Goal: Task Accomplishment & Management: Manage account settings

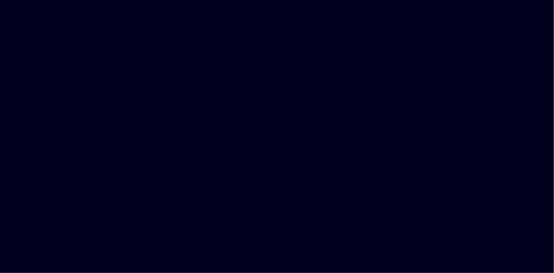
click at [161, 0] on html at bounding box center [277, 0] width 554 height 0
click at [423, 0] on html at bounding box center [277, 0] width 554 height 0
click at [124, 0] on html at bounding box center [277, 0] width 554 height 0
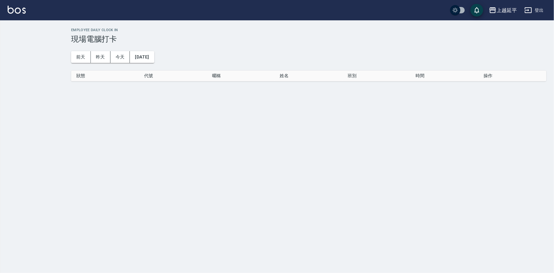
checkbox input "true"
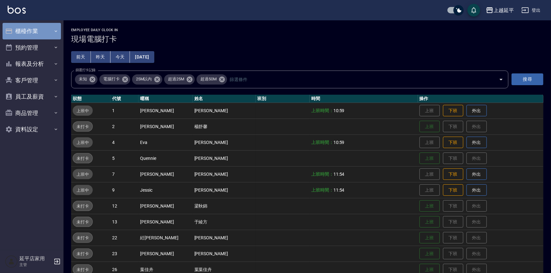
click at [28, 37] on button "櫃檯作業" at bounding box center [32, 31] width 58 height 17
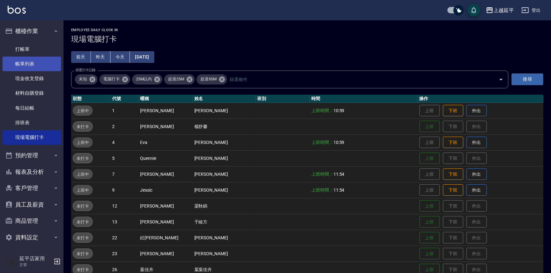
click at [30, 62] on link "帳單列表" at bounding box center [32, 64] width 58 height 15
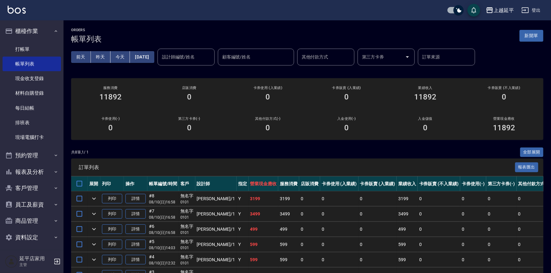
scroll to position [69, 0]
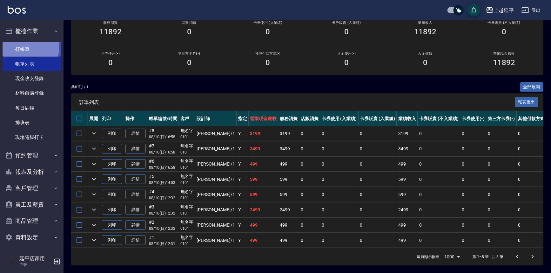
click at [19, 48] on link "打帳單" at bounding box center [32, 49] width 58 height 15
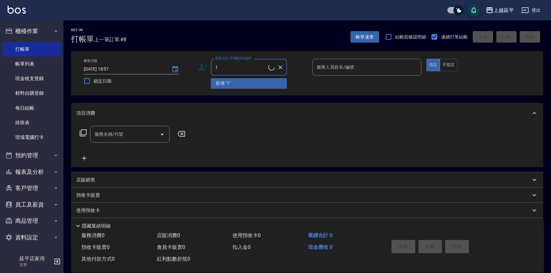
click at [246, 87] on li "新增 "1"" at bounding box center [249, 83] width 76 height 10
click at [239, 76] on div "帳單日期 2025/08/10 18:57 鎖定日期 顧客姓名/手機號碼/編號 1 顧客姓名/手機號碼/編號 服務人員姓名/編號 服務人員姓名/編號 指定 不…" at bounding box center [307, 73] width 457 height 29
click at [237, 69] on input "1" at bounding box center [244, 67] width 61 height 11
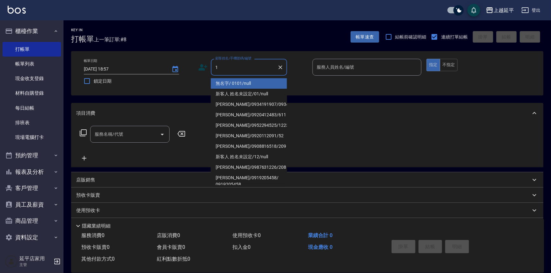
click at [230, 78] on li "無名字/ 0101/null" at bounding box center [249, 83] width 76 height 10
type input "無名字/ 0101/null"
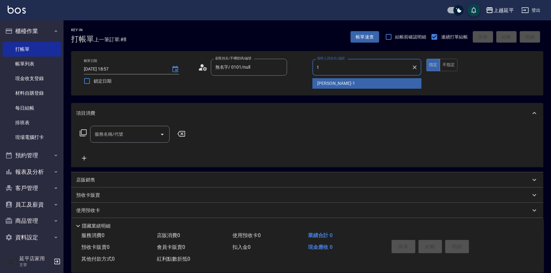
click at [326, 83] on span "李凱婷 -1" at bounding box center [336, 83] width 37 height 7
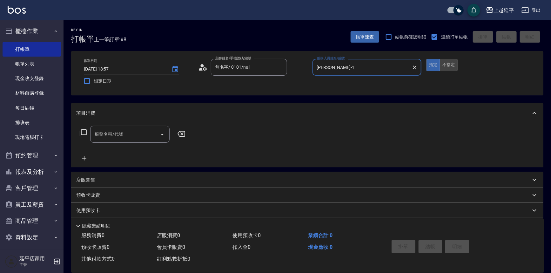
type input "李凱婷-1"
click at [444, 69] on button "不指定" at bounding box center [449, 65] width 18 height 12
click at [161, 134] on icon "Open" at bounding box center [162, 135] width 3 height 2
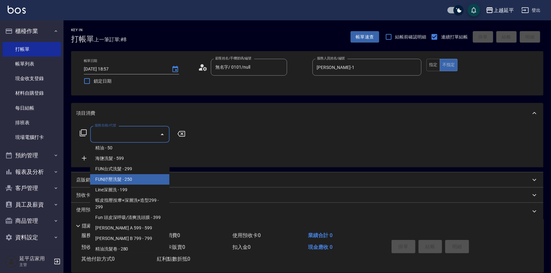
scroll to position [57, 0]
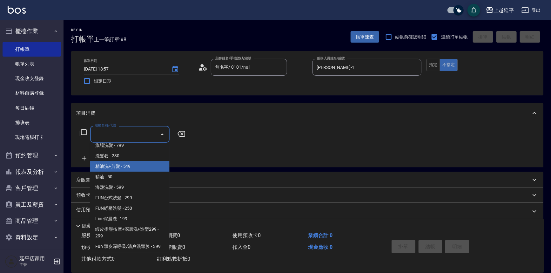
click at [135, 168] on span "精油洗+剪髮 - 549" at bounding box center [129, 166] width 79 height 10
type input "精油洗+剪髮(108)"
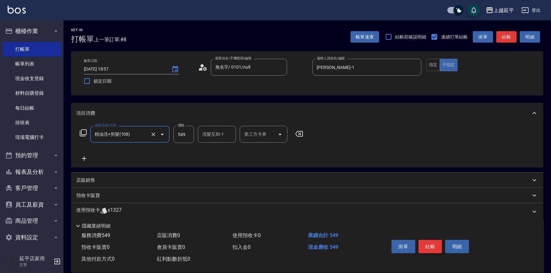
click at [429, 246] on button "結帳" at bounding box center [431, 246] width 24 height 13
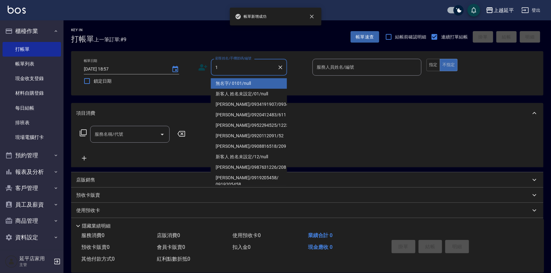
click at [244, 85] on li "無名字/ 0101/null" at bounding box center [249, 83] width 76 height 10
type input "無名字/ 0101/null"
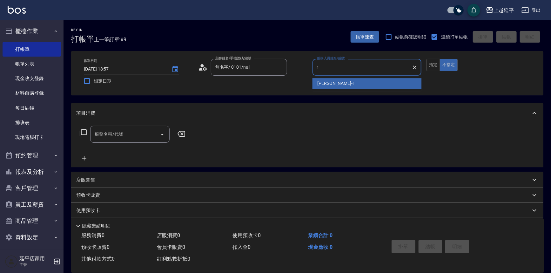
click at [342, 86] on div "李凱婷 -1" at bounding box center [366, 83] width 109 height 10
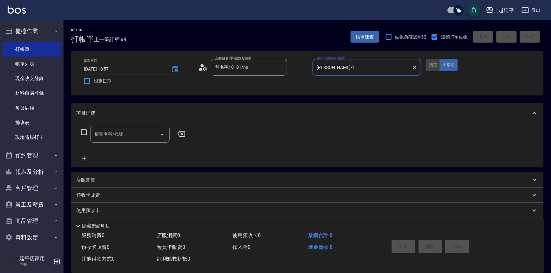
type input "李凱婷-1"
click at [427, 59] on button "指定" at bounding box center [433, 65] width 14 height 12
click at [161, 132] on icon "Open" at bounding box center [162, 135] width 8 height 8
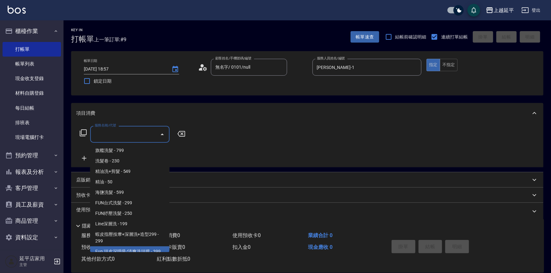
scroll to position [0, 0]
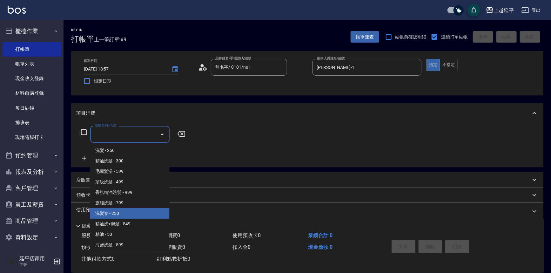
click at [131, 211] on span "洗髮卷 - 230" at bounding box center [129, 213] width 79 height 10
type input "洗髮卷(107)"
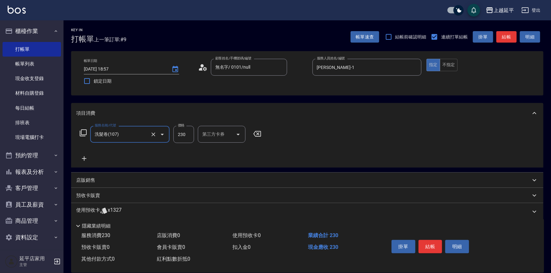
click at [192, 136] on input "230" at bounding box center [183, 134] width 21 height 17
type input "280"
click at [215, 135] on input "洗髮互助-1" at bounding box center [217, 134] width 32 height 11
click at [211, 148] on span "方彩姿 -34" at bounding box center [213, 150] width 20 height 7
type input "方彩姿-34"
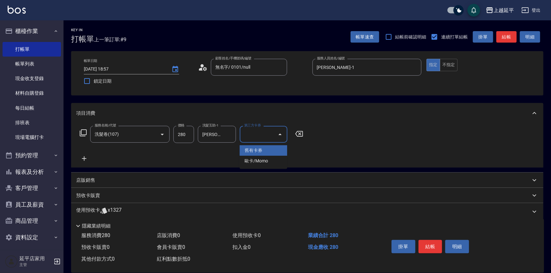
drag, startPoint x: 263, startPoint y: 133, endPoint x: 262, endPoint y: 148, distance: 14.3
click at [262, 138] on input "第三方卡券" at bounding box center [259, 134] width 32 height 11
click at [261, 149] on span "舊有卡券" at bounding box center [264, 150] width 48 height 10
type input "舊有卡券"
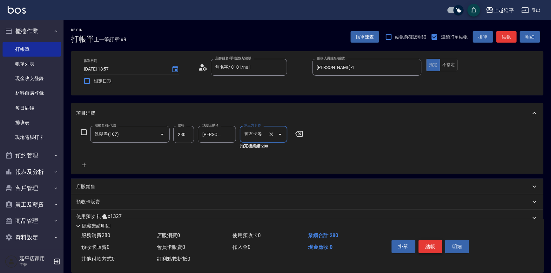
click at [433, 247] on button "結帳" at bounding box center [431, 246] width 24 height 13
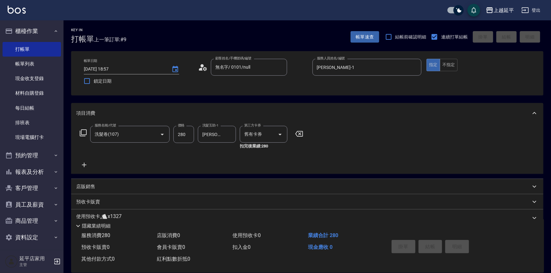
type input "2025/08/10 18:58"
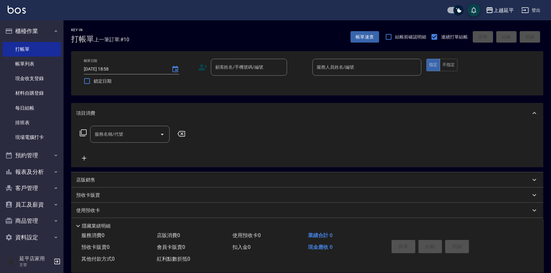
drag, startPoint x: 433, startPoint y: 1, endPoint x: 426, endPoint y: 4, distance: 8.0
click at [430, 4] on div "上越延平 登出" at bounding box center [275, 10] width 551 height 20
click at [429, 6] on div "上越延平 登出" at bounding box center [275, 10] width 551 height 20
click at [245, 65] on input "顧客姓名/手機號碼/編號" at bounding box center [244, 67] width 61 height 11
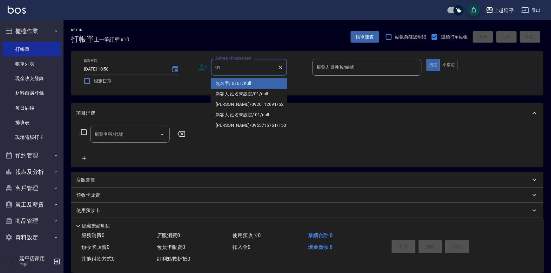
click at [253, 83] on li "無名字/ 0101/null" at bounding box center [249, 83] width 76 height 10
type input "無名字/ 0101/null"
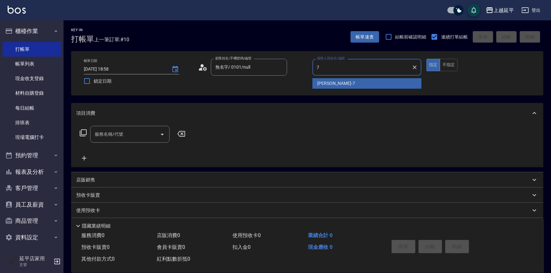
click at [355, 81] on div "許沁瑜 -7" at bounding box center [366, 83] width 109 height 10
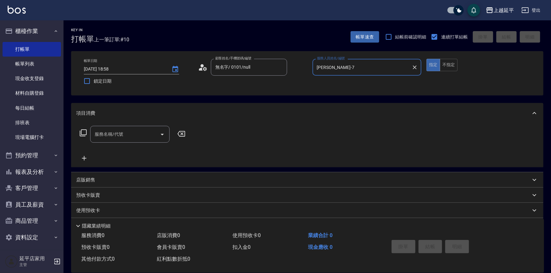
type input "許沁瑜-7"
click at [108, 138] on input "服務名稱/代號" at bounding box center [125, 134] width 64 height 11
click at [109, 149] on span "A級單剪 - 499" at bounding box center [129, 150] width 79 height 10
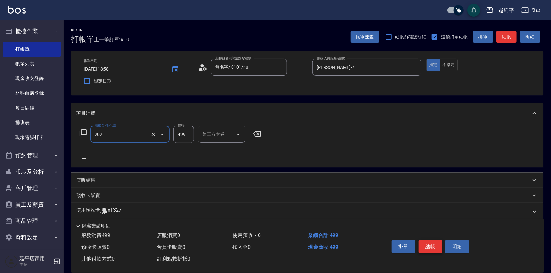
type input "A級單剪(202)"
click at [435, 247] on button "結帳" at bounding box center [431, 246] width 24 height 13
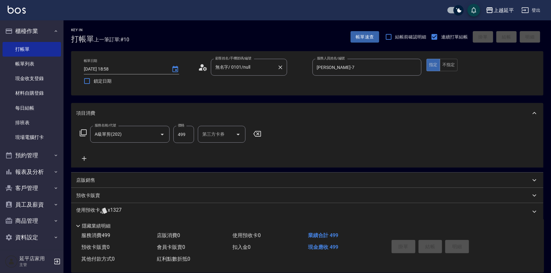
type input "2025/08/10 19:09"
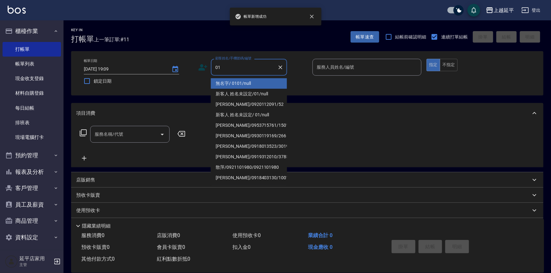
click at [253, 84] on li "無名字/ 0101/null" at bounding box center [249, 83] width 76 height 10
type input "無名字/ 0101/null"
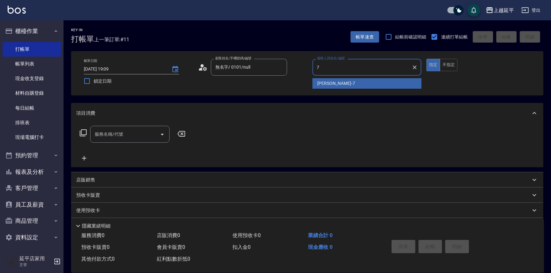
click at [322, 84] on span "許沁瑜 -7" at bounding box center [336, 83] width 37 height 7
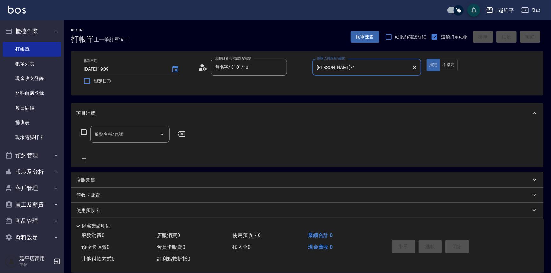
type input "許沁瑜-7"
click at [135, 135] on input "服務名稱/代號" at bounding box center [125, 134] width 64 height 11
click at [142, 149] on span "A級單剪 - 499" at bounding box center [129, 150] width 79 height 10
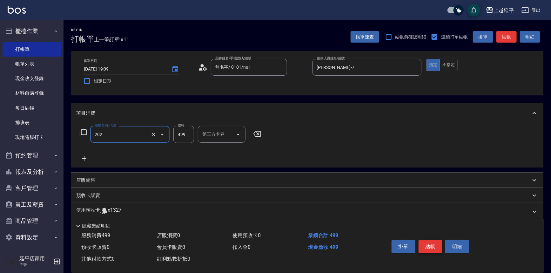
type input "A級單剪(202)"
click at [435, 246] on button "結帳" at bounding box center [431, 246] width 24 height 13
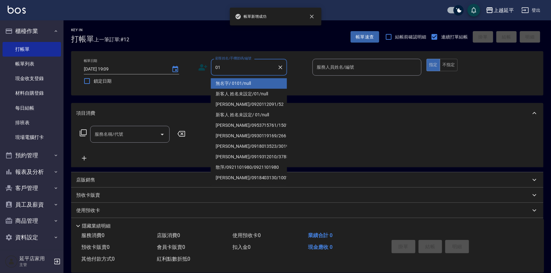
click at [258, 81] on li "無名字/ 0101/null" at bounding box center [249, 83] width 76 height 10
type input "無名字/ 0101/null"
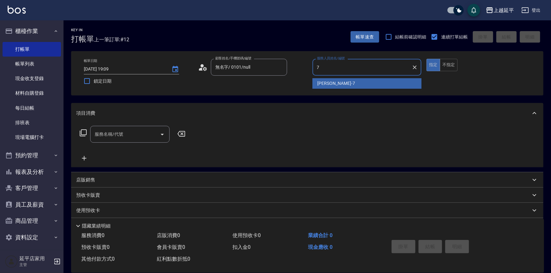
click at [320, 83] on span "許沁瑜 -7" at bounding box center [336, 83] width 37 height 7
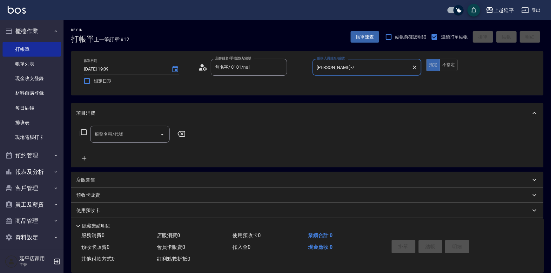
type input "許沁瑜-7"
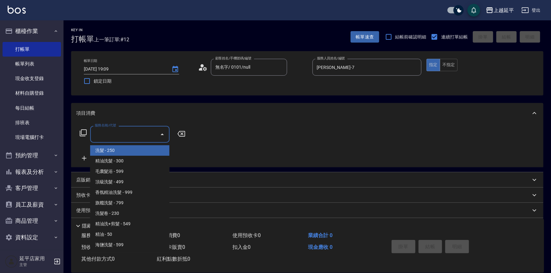
click at [136, 134] on input "服務名稱/代號" at bounding box center [125, 134] width 64 height 11
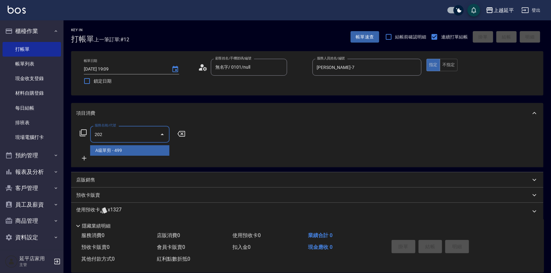
click at [143, 150] on span "A級單剪 - 499" at bounding box center [129, 150] width 79 height 10
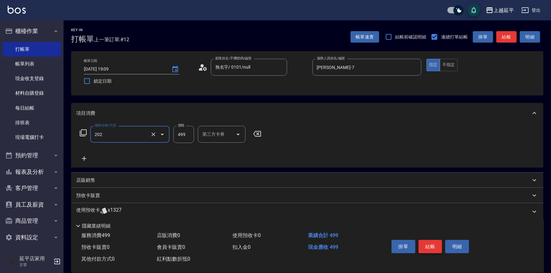
type input "A級單剪(202)"
click at [426, 245] on button "結帳" at bounding box center [431, 246] width 24 height 13
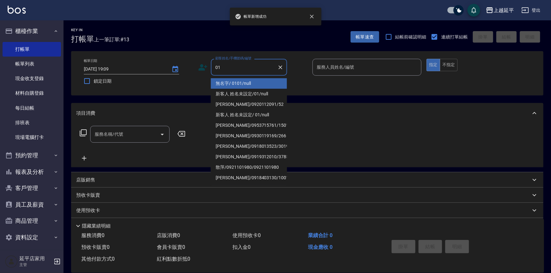
click at [241, 83] on li "無名字/ 0101/null" at bounding box center [249, 83] width 76 height 10
type input "無名字/ 0101/null"
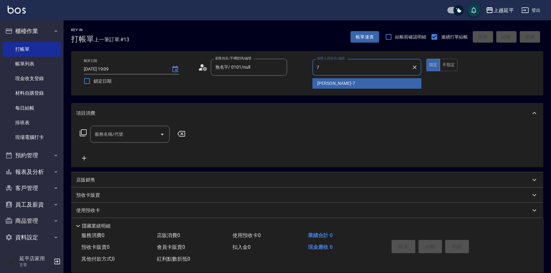
drag, startPoint x: 337, startPoint y: 82, endPoint x: 285, endPoint y: 92, distance: 52.1
click at [337, 82] on div "許沁瑜 -7" at bounding box center [366, 83] width 109 height 10
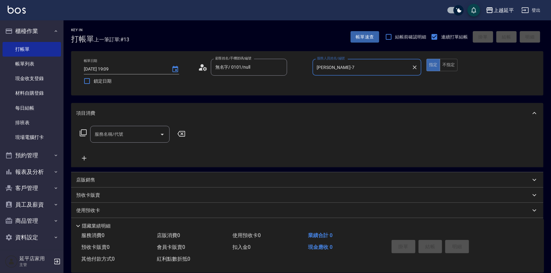
type input "許沁瑜-7"
click at [114, 131] on div "服務名稱/代號 服務名稱/代號" at bounding box center [129, 134] width 79 height 17
click at [126, 149] on span "A級單剪 - 499" at bounding box center [129, 150] width 79 height 10
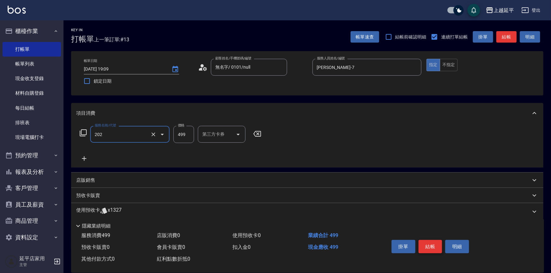
type input "A級單剪(202)"
click at [426, 242] on button "結帳" at bounding box center [431, 246] width 24 height 13
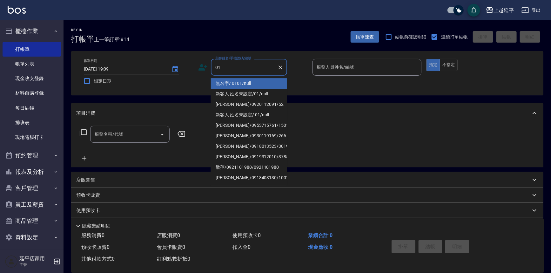
click at [264, 86] on li "無名字/ 0101/null" at bounding box center [249, 83] width 76 height 10
type input "無名字/ 0101/null"
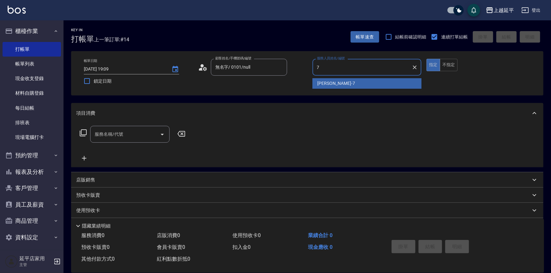
drag, startPoint x: 323, startPoint y: 80, endPoint x: 305, endPoint y: 85, distance: 18.7
click at [323, 80] on span "許沁瑜 -7" at bounding box center [336, 83] width 37 height 7
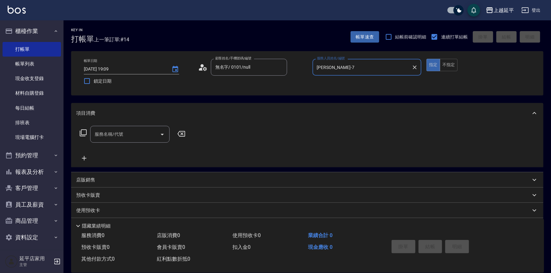
type input "許沁瑜-7"
click at [124, 137] on input "服務名稱/代號" at bounding box center [125, 134] width 64 height 11
click at [137, 151] on span "A級單剪 - 499" at bounding box center [129, 150] width 79 height 10
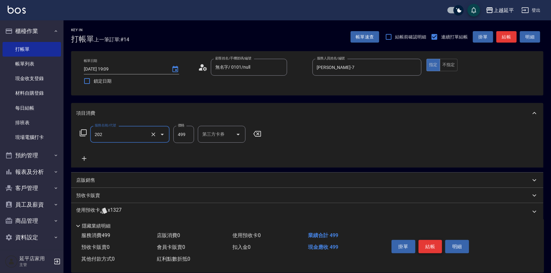
type input "A級單剪(202)"
click at [431, 247] on button "結帳" at bounding box center [431, 246] width 24 height 13
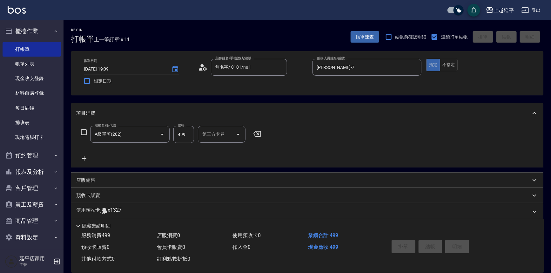
type input "2025/08/10 19:10"
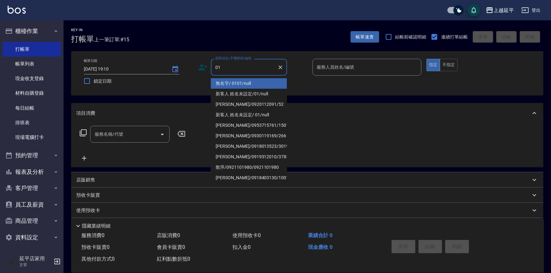
click at [247, 80] on li "無名字/ 0101/null" at bounding box center [249, 83] width 76 height 10
type input "無名字/ 0101/null"
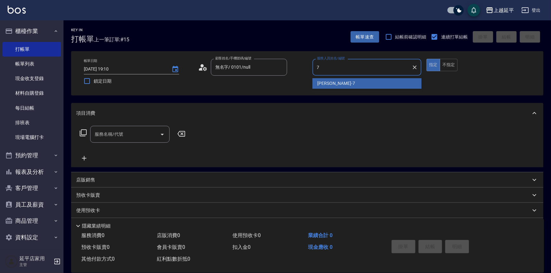
click at [334, 83] on span "許沁瑜 -7" at bounding box center [336, 83] width 37 height 7
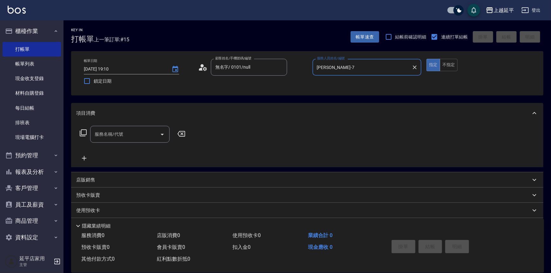
type input "許沁瑜-7"
click at [106, 138] on input "服務名稱/代號" at bounding box center [125, 134] width 64 height 11
click at [120, 147] on span "A級洗+剪 - 599" at bounding box center [129, 150] width 79 height 10
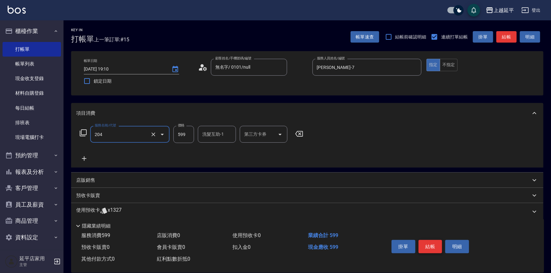
type input "A級洗+剪(204)"
click at [424, 243] on button "結帳" at bounding box center [431, 246] width 24 height 13
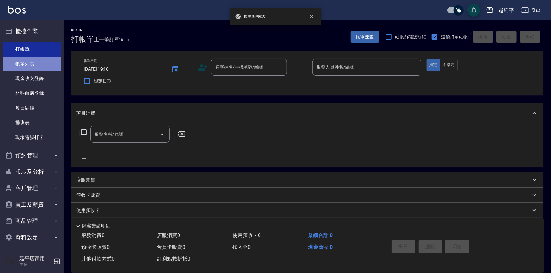
click at [41, 63] on link "帳單列表" at bounding box center [32, 64] width 58 height 15
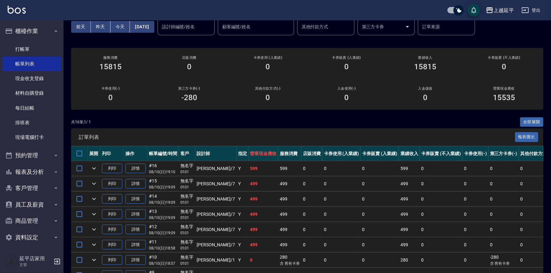
scroll to position [57, 0]
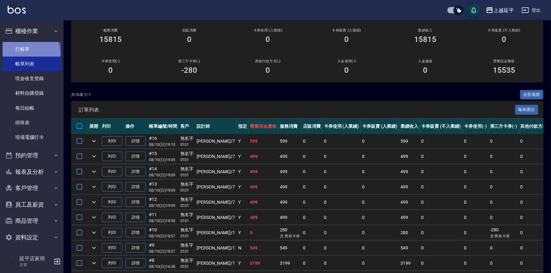
click at [29, 53] on link "打帳單" at bounding box center [32, 49] width 58 height 15
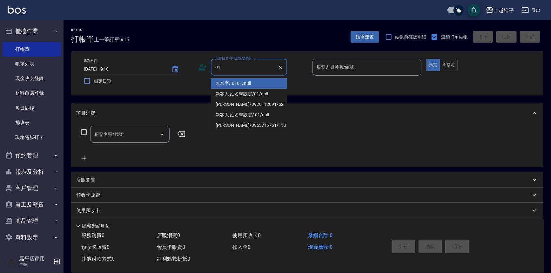
click at [261, 83] on li "無名字/ 0101/null" at bounding box center [249, 83] width 76 height 10
type input "無名字/ 0101/null"
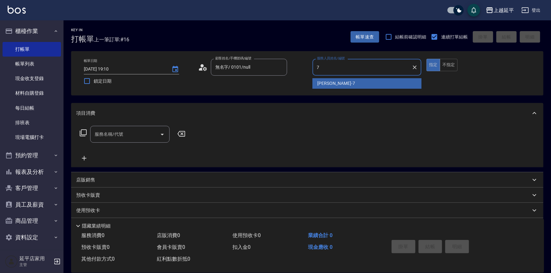
click at [346, 84] on div "許沁瑜 -7" at bounding box center [366, 83] width 109 height 10
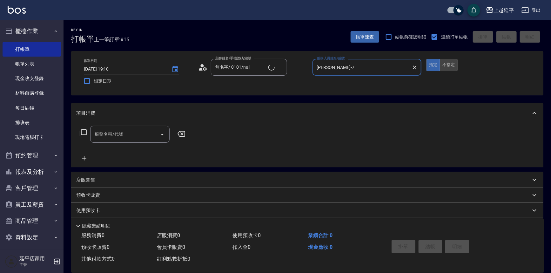
type input "許沁瑜-7"
click at [442, 66] on button "不指定" at bounding box center [449, 65] width 18 height 12
click at [164, 135] on icon "Open" at bounding box center [162, 135] width 8 height 8
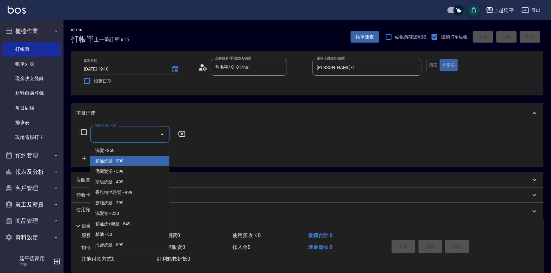
click at [154, 157] on span "精油洗髮 - 300" at bounding box center [129, 161] width 79 height 10
type input "精油洗髮(102)"
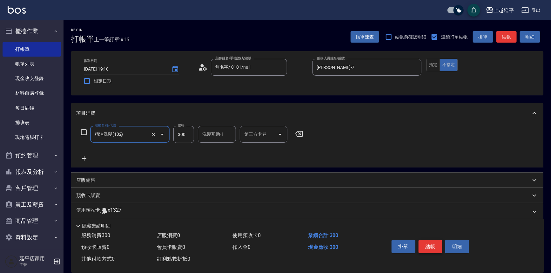
click at [430, 243] on button "結帳" at bounding box center [431, 246] width 24 height 13
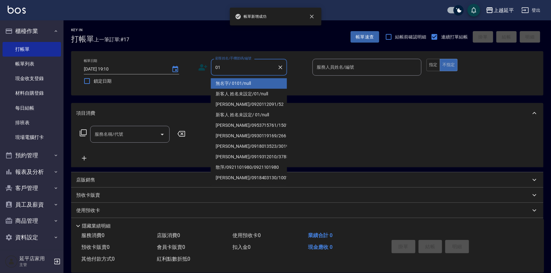
click at [241, 86] on li "無名字/ 0101/null" at bounding box center [249, 83] width 76 height 10
type input "無名字/ 0101/null"
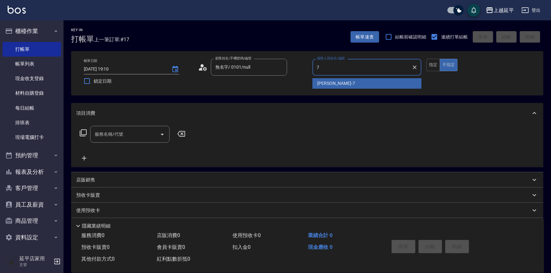
click at [344, 82] on div "許沁瑜 -7" at bounding box center [366, 83] width 109 height 10
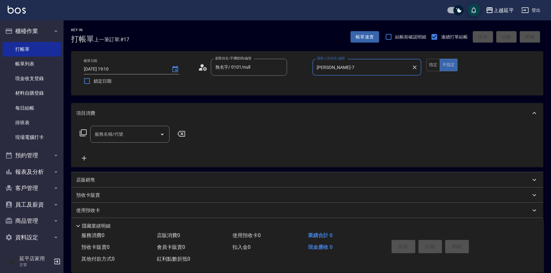
type input "許沁瑜-7"
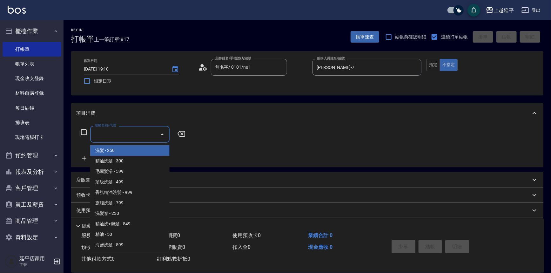
click at [135, 132] on input "服務名稱/代號" at bounding box center [125, 134] width 64 height 11
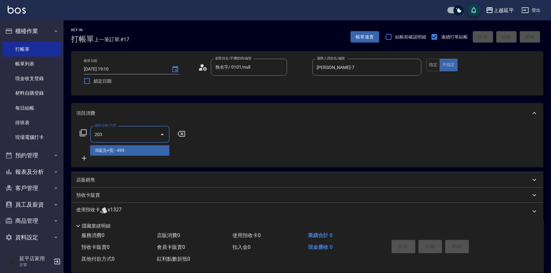
click at [150, 152] on span "B級洗+剪 - 499" at bounding box center [129, 150] width 79 height 10
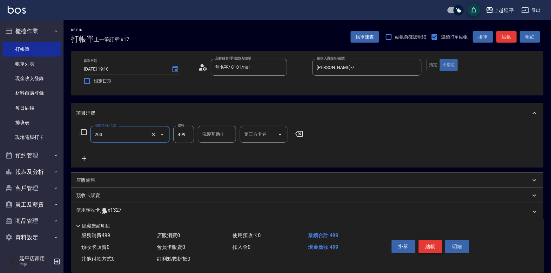
type input "B級洗+剪(203)"
click at [428, 245] on button "結帳" at bounding box center [431, 246] width 24 height 13
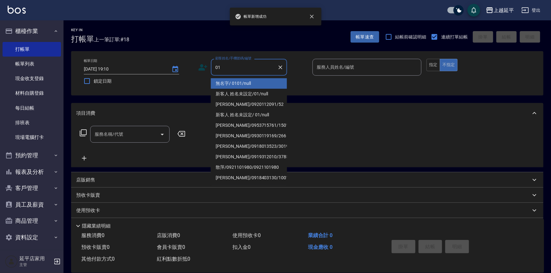
click at [240, 85] on li "無名字/ 0101/null" at bounding box center [249, 83] width 76 height 10
type input "無名字/ 0101/null"
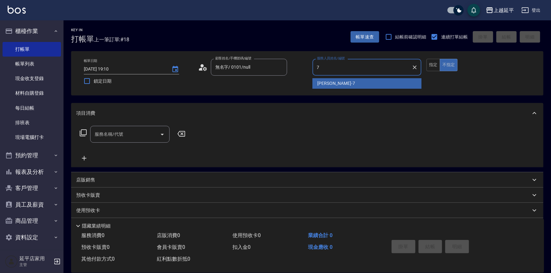
click at [345, 83] on div "許沁瑜 -7" at bounding box center [366, 83] width 109 height 10
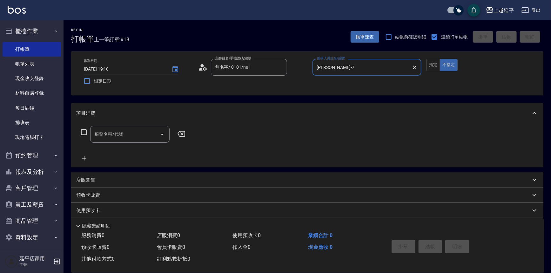
type input "許沁瑜-7"
click at [118, 133] on div "服務名稱/代號 服務名稱/代號" at bounding box center [129, 134] width 79 height 17
click at [137, 150] on span "B級洗+剪 - 499" at bounding box center [129, 150] width 79 height 10
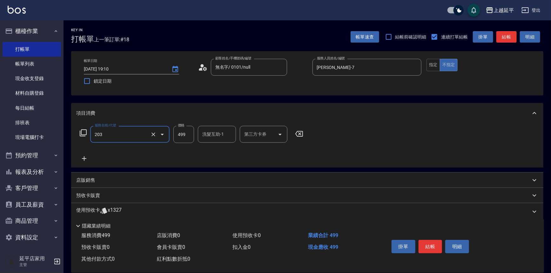
type input "B級洗+剪(203)"
click at [220, 133] on div "洗髮互助-1 洗髮互助-1" at bounding box center [217, 134] width 38 height 17
click at [228, 152] on div "方彩姿 -34" at bounding box center [217, 150] width 38 height 10
type input "方彩姿-34"
click at [434, 246] on button "結帳" at bounding box center [431, 246] width 24 height 13
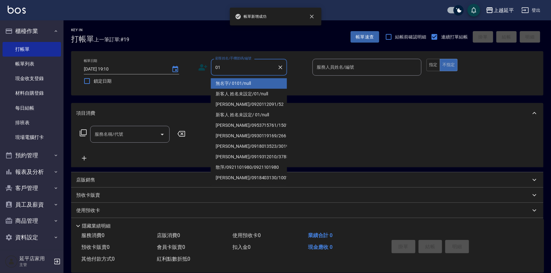
click at [255, 85] on li "無名字/ 0101/null" at bounding box center [249, 83] width 76 height 10
type input "無名字/ 0101/null"
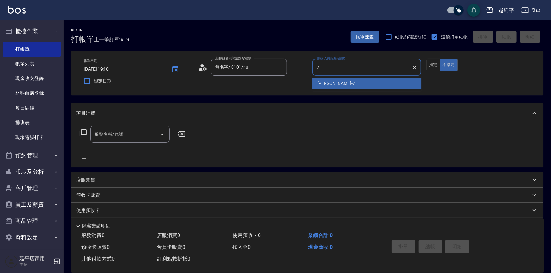
click at [323, 83] on span "許沁瑜 -7" at bounding box center [336, 83] width 37 height 7
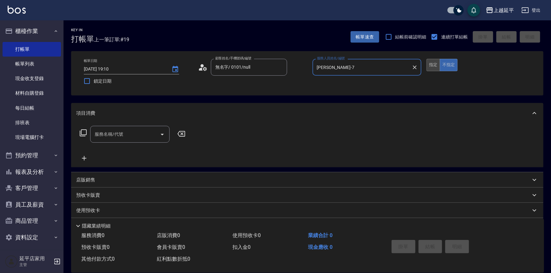
type input "許沁瑜-7"
click at [432, 66] on button "指定" at bounding box center [433, 65] width 14 height 12
click at [163, 133] on icon "Open" at bounding box center [162, 135] width 8 height 8
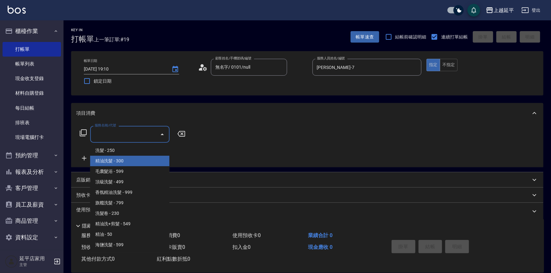
click at [155, 162] on span "精油洗髮 - 300" at bounding box center [129, 161] width 79 height 10
type input "精油洗髮(102)"
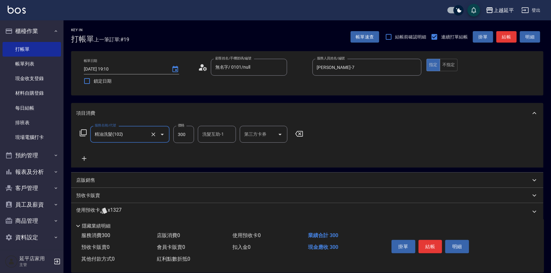
click at [219, 135] on div "洗髮互助-1 洗髮互助-1" at bounding box center [217, 134] width 38 height 17
click at [220, 149] on div "丞宗 -29" at bounding box center [217, 150] width 38 height 10
type input "丞宗-29"
click at [433, 245] on button "結帳" at bounding box center [431, 246] width 24 height 13
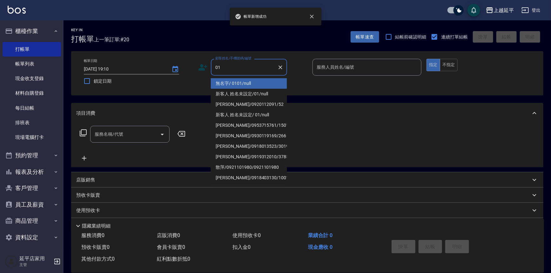
drag, startPoint x: 233, startPoint y: 84, endPoint x: 311, endPoint y: 82, distance: 77.2
click at [235, 83] on li "無名字/ 0101/null" at bounding box center [249, 83] width 76 height 10
type input "無名字/ 0101/null"
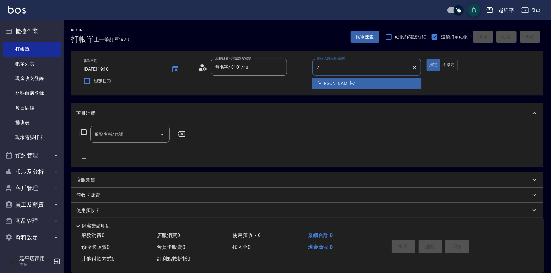
click at [320, 82] on span "許沁瑜 -7" at bounding box center [336, 83] width 37 height 7
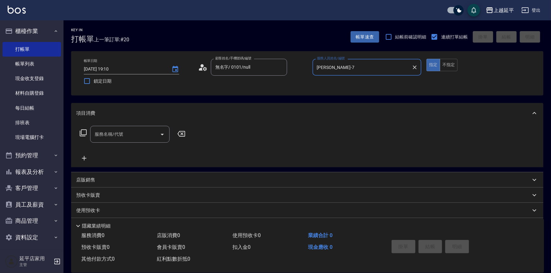
type input "許沁瑜-7"
click at [156, 134] on input "服務名稱/代號" at bounding box center [125, 134] width 64 height 11
click at [158, 154] on span "嚴選染髮 - 2499" at bounding box center [129, 150] width 79 height 10
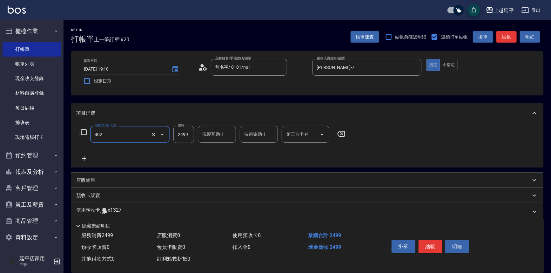
click at [187, 138] on input "2499" at bounding box center [183, 134] width 21 height 17
type input "嚴選染髮(402)"
type input "3499"
click at [424, 244] on button "結帳" at bounding box center [431, 246] width 24 height 13
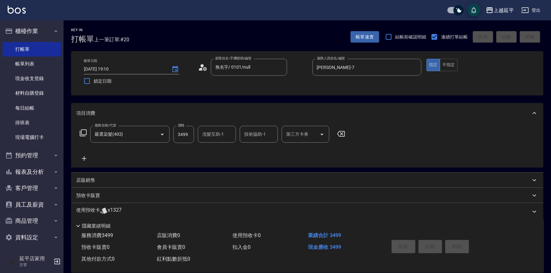
type input "2025/08/10 19:11"
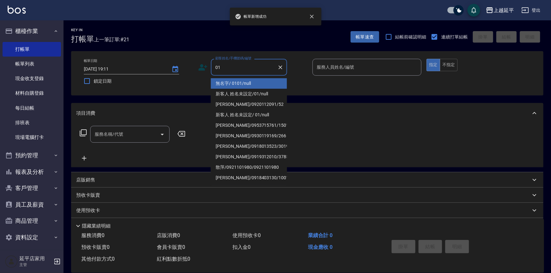
drag, startPoint x: 243, startPoint y: 83, endPoint x: 318, endPoint y: 84, distance: 74.9
click at [243, 83] on li "無名字/ 0101/null" at bounding box center [249, 83] width 76 height 10
type input "無名字/ 0101/null"
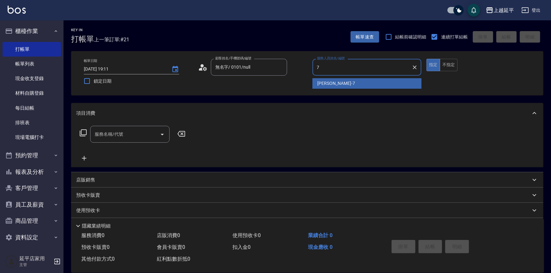
click at [323, 83] on span "許沁瑜 -7" at bounding box center [336, 83] width 37 height 7
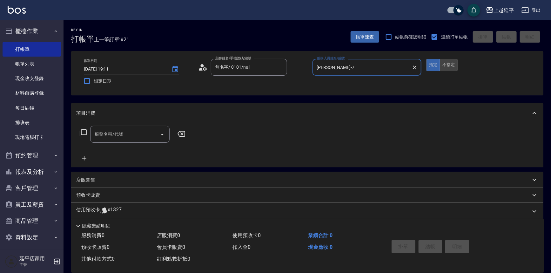
type input "許沁瑜-7"
drag, startPoint x: 446, startPoint y: 64, endPoint x: 431, endPoint y: 65, distance: 14.3
click at [446, 64] on button "不指定" at bounding box center [449, 65] width 18 height 12
click at [132, 131] on input "服務名稱/代號" at bounding box center [125, 134] width 64 height 11
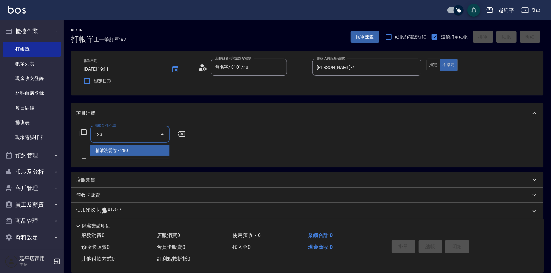
click at [139, 153] on span "精油洗髮卷 - 280" at bounding box center [129, 150] width 79 height 10
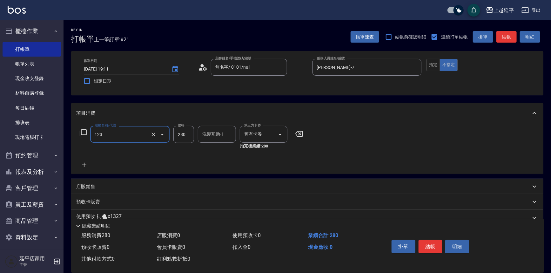
type input "精油洗髮卷(123)"
click at [211, 130] on div "洗髮互助-1 洗髮互助-1" at bounding box center [217, 134] width 38 height 17
click at [218, 149] on span "丞宗 -29" at bounding box center [210, 150] width 15 height 7
type input "丞宗-29"
click at [428, 243] on button "結帳" at bounding box center [431, 246] width 24 height 13
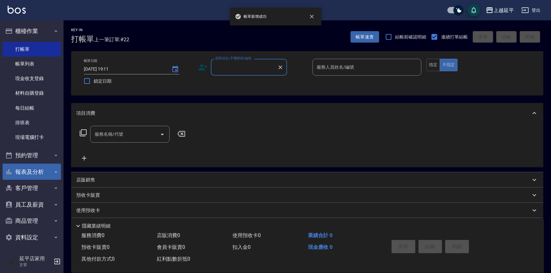
click at [38, 175] on button "報表及分析" at bounding box center [32, 172] width 58 height 17
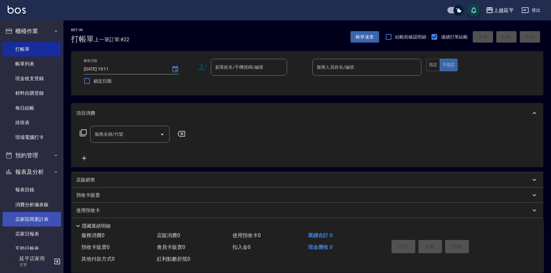
drag, startPoint x: 28, startPoint y: 202, endPoint x: 22, endPoint y: 207, distance: 7.4
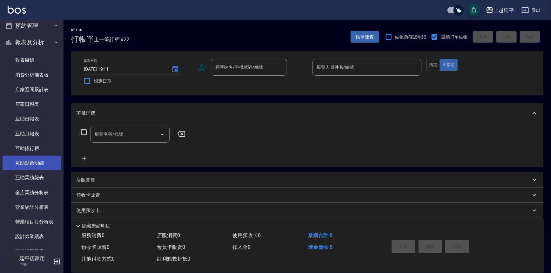
scroll to position [180, 0]
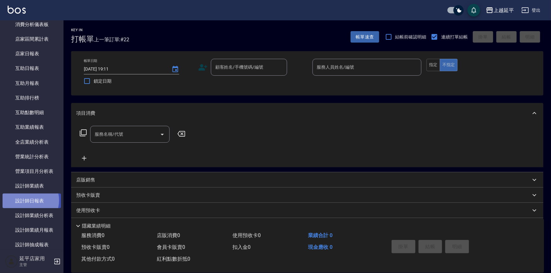
click at [26, 200] on link "設計師日報表" at bounding box center [32, 200] width 58 height 15
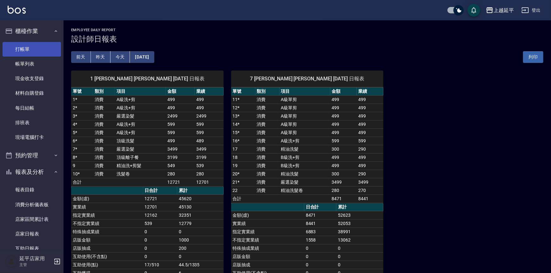
click at [48, 44] on link "打帳單" at bounding box center [32, 49] width 58 height 15
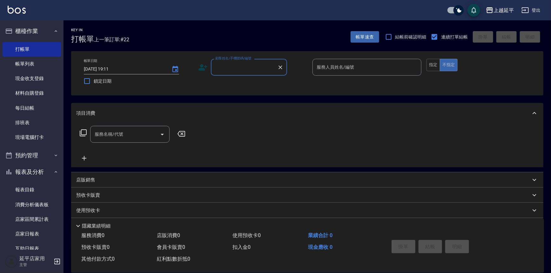
click at [109, 90] on div "帳單日期 2025/08/10 19:11 鎖定日期 顧客姓名/手機號碼/編號 顧客姓名/手機號碼/編號 服務人員姓名/編號 服務人員姓名/編號 指定 不指定" at bounding box center [307, 73] width 472 height 44
drag, startPoint x: 111, startPoint y: 111, endPoint x: 114, endPoint y: 123, distance: 12.5
click at [111, 113] on div "Key In 打帳單 上一筆訂單:#22 帳單速查 結帳前確認明細 連續打單結帳 掛單 結帳 明細 帳單日期 2025/08/10 19:11 鎖定日期 顧客…" at bounding box center [307, 164] width 487 height 288
drag, startPoint x: 114, startPoint y: 123, endPoint x: 116, endPoint y: 127, distance: 4.8
click at [116, 127] on div "項目消費 服務名稱/代號 服務名稱/代號" at bounding box center [307, 135] width 472 height 64
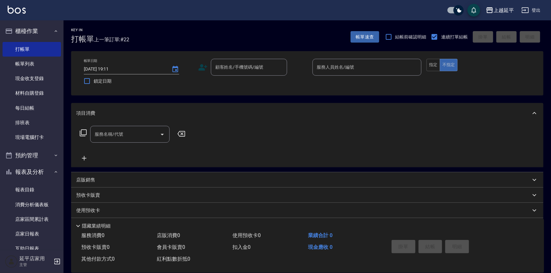
click at [128, 136] on input "服務名稱/代號" at bounding box center [125, 134] width 64 height 11
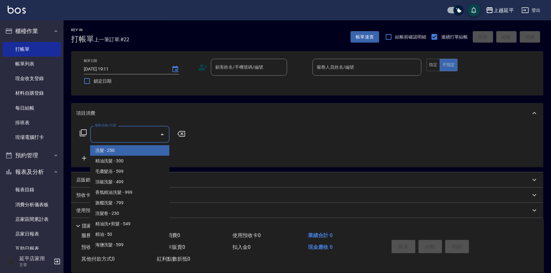
click at [142, 149] on ul "洗髮 - 250 精油洗髮 - 300 毛囊髮浴 - 599 頂級洗髮 - 499 香氛精油洗髮 - 999 旗艦洗髮 - 799 洗髮卷 - 230 精油洗…" at bounding box center [129, 197] width 79 height 109
click at [146, 157] on ul "洗髮 - 250 精油洗髮 - 300 毛囊髮浴 - 599 頂級洗髮 - 499 香氛精油洗髮 - 999 旗艦洗髮 - 799 洗髮卷 - 230 精油洗…" at bounding box center [129, 197] width 79 height 109
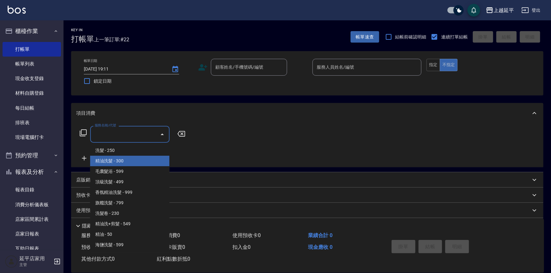
click at [146, 180] on div "項目消費 服務名稱/代號 服務名稱/代號 店販銷售 服務人員姓名/編號 服務人員姓名/編號 商品代號/名稱 商品代號/名稱 預收卡販賣 卡券名稱/代號 卡券名…" at bounding box center [307, 175] width 472 height 145
type input "精油洗髮(102)"
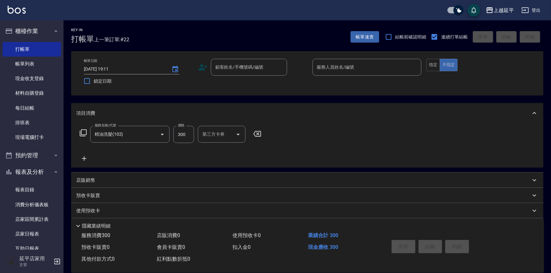
drag, startPoint x: 138, startPoint y: 205, endPoint x: 134, endPoint y: 249, distance: 44.7
click at [138, 228] on div "Key In 打帳單 上一筆訂單:#22 帳單速查 結帳前確認明細 連續打單結帳 掛單 結帳 明細 帳單日期 2025/08/10 19:11 鎖定日期 顧客…" at bounding box center [307, 164] width 487 height 288
click at [47, 50] on link "打帳單" at bounding box center [32, 49] width 58 height 15
click at [43, 64] on link "帳單列表" at bounding box center [32, 64] width 58 height 15
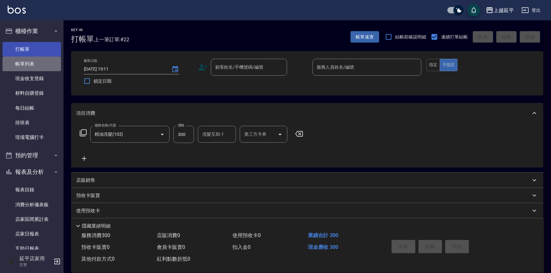
click at [42, 48] on link "打帳單" at bounding box center [32, 49] width 58 height 15
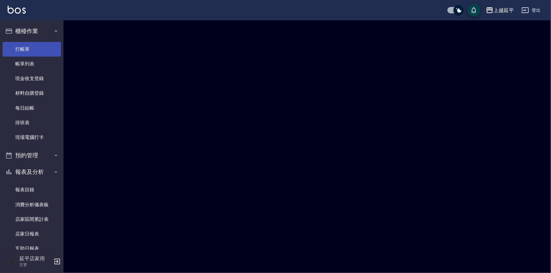
click at [42, 48] on link "打帳單" at bounding box center [32, 49] width 58 height 15
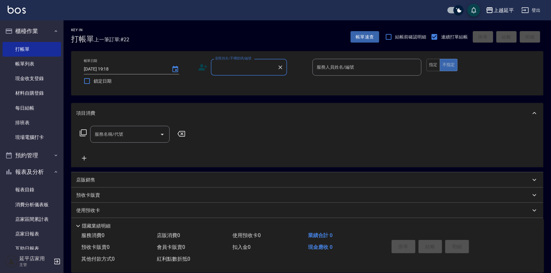
click at [254, 66] on input "顧客姓名/手機號碼/編號" at bounding box center [244, 67] width 61 height 11
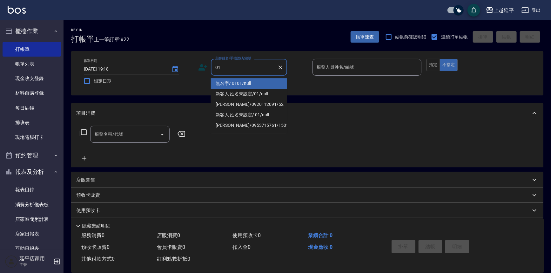
click at [247, 83] on li "無名字/ 0101/null" at bounding box center [249, 83] width 76 height 10
type input "無名字/ 0101/null"
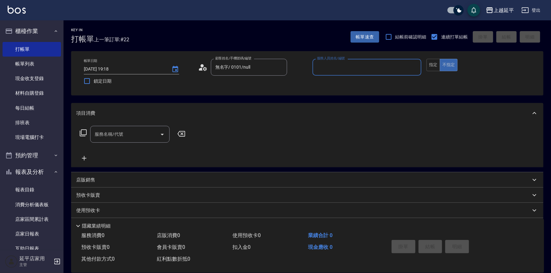
click at [330, 68] on input "服務人員姓名/編號" at bounding box center [367, 67] width 104 height 11
click at [322, 84] on span "Eva -4" at bounding box center [323, 83] width 11 height 7
type input "Eva-4"
click at [129, 135] on input "服務名稱/代號" at bounding box center [125, 134] width 64 height 11
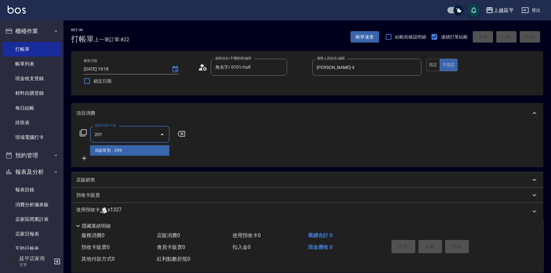
click at [124, 149] on span "B級單剪 - 399" at bounding box center [129, 150] width 79 height 10
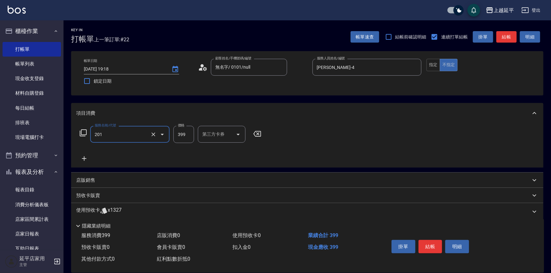
type input "B級單剪(201)"
click at [81, 157] on icon at bounding box center [84, 159] width 16 height 8
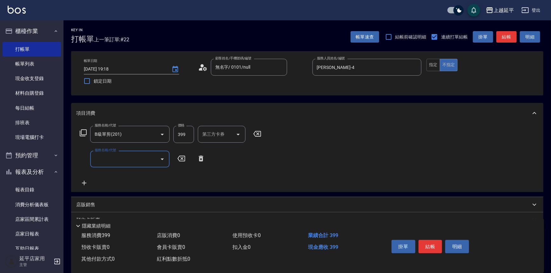
click at [128, 158] on input "服務名稱/代號" at bounding box center [125, 158] width 64 height 11
click at [126, 175] on span "精油洗髮卷 - 280" at bounding box center [129, 175] width 79 height 10
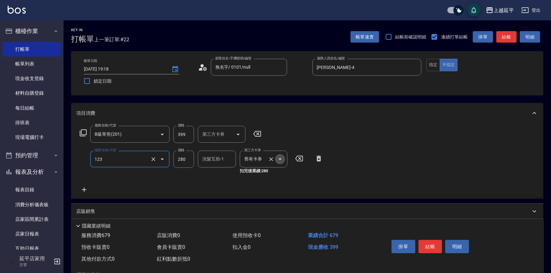
click at [281, 160] on icon "Open" at bounding box center [280, 159] width 8 height 8
type input "精油洗髮卷(123)"
click at [270, 171] on span "舊有卡券" at bounding box center [264, 175] width 48 height 10
click at [83, 188] on icon at bounding box center [84, 190] width 16 height 8
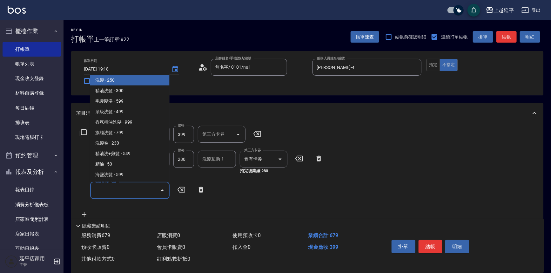
click at [129, 190] on input "服務名稱/代號" at bounding box center [125, 189] width 64 height 11
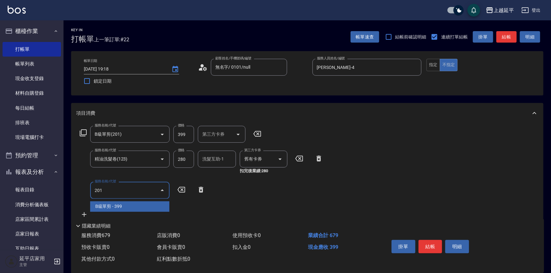
click at [125, 204] on span "B級單剪 - 399" at bounding box center [129, 206] width 79 height 10
type input "B級單剪(201)"
click at [86, 212] on icon at bounding box center [84, 215] width 16 height 8
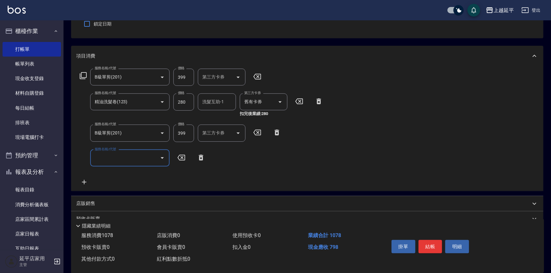
scroll to position [57, 0]
click at [127, 159] on input "服務名稱/代號" at bounding box center [125, 157] width 64 height 11
click at [137, 175] on span "B級洗+剪 - 499" at bounding box center [129, 174] width 79 height 10
click at [215, 160] on div "洗髮互助-1 洗髮互助-1" at bounding box center [217, 157] width 38 height 17
type input "B級洗+剪(203)"
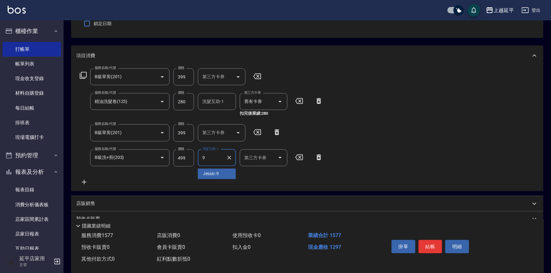
click at [212, 174] on span "Jessic -9" at bounding box center [211, 174] width 16 height 7
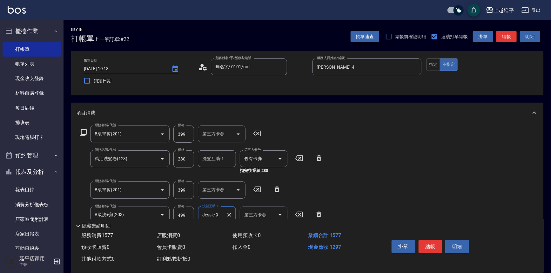
scroll to position [0, 0]
type input "Jessic-9"
click at [431, 67] on button "指定" at bounding box center [433, 65] width 14 height 12
click at [507, 36] on button "結帳" at bounding box center [506, 37] width 20 height 12
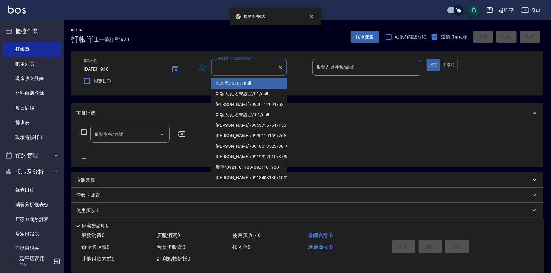
click at [238, 66] on input "顧客姓名/手機號碼/編號" at bounding box center [244, 67] width 61 height 11
click at [245, 83] on li "無名字/ 0101/null" at bounding box center [249, 83] width 76 height 10
type input "無名字/ 0101/null"
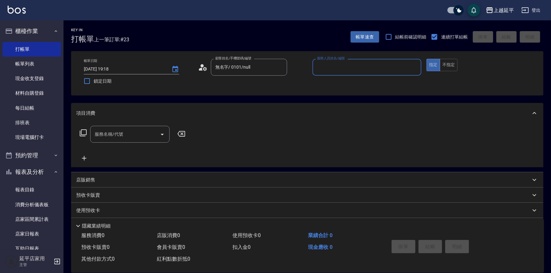
click at [319, 67] on input "服務人員姓名/編號" at bounding box center [367, 67] width 104 height 11
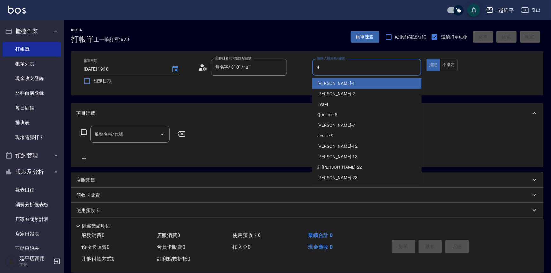
click at [330, 99] on div "Eva -4" at bounding box center [366, 104] width 109 height 10
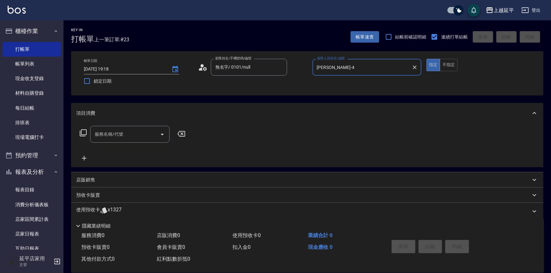
type input "Eva-4"
click at [117, 134] on div "服務名稱/代號 服務名稱/代號" at bounding box center [129, 134] width 79 height 17
click at [123, 144] on ul "精油洗髮 - 300" at bounding box center [129, 151] width 79 height 16
click at [123, 151] on span "精油洗髮 - 300" at bounding box center [129, 150] width 79 height 10
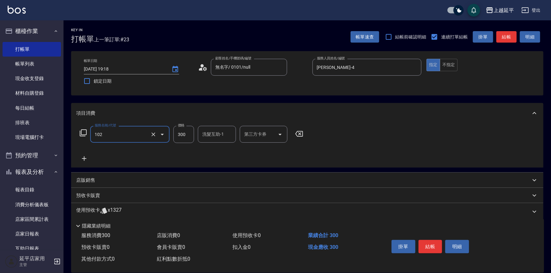
click at [192, 136] on input "300" at bounding box center [183, 134] width 21 height 17
type input "精油洗髮(102)"
type input "400"
click at [81, 158] on icon at bounding box center [84, 159] width 16 height 8
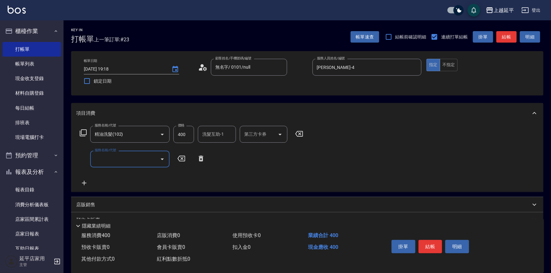
click at [124, 156] on input "服務名稱/代號" at bounding box center [125, 158] width 64 height 11
click at [132, 174] on span "B級單剪 - 399" at bounding box center [129, 175] width 79 height 10
click at [217, 128] on div "洗髮互助-1" at bounding box center [217, 134] width 38 height 17
type input "B級單剪(201)"
click at [221, 149] on span "方彩姿 -34" at bounding box center [213, 150] width 20 height 7
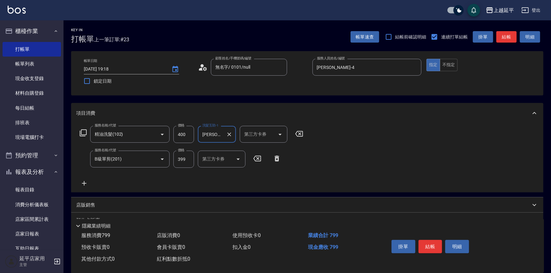
type input "方彩姿-34"
click at [514, 38] on button "結帳" at bounding box center [506, 37] width 20 height 12
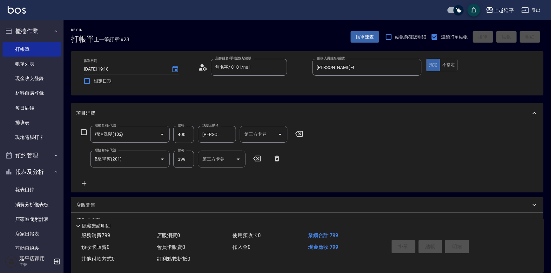
type input "2025/08/10 19:19"
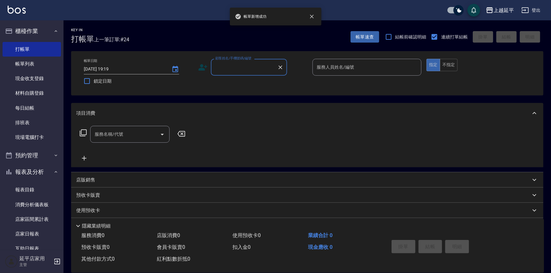
click at [235, 69] on input "顧客姓名/手機號碼/編號" at bounding box center [244, 67] width 61 height 11
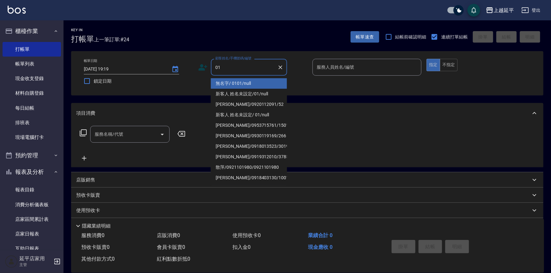
drag, startPoint x: 245, startPoint y: 85, endPoint x: 333, endPoint y: 68, distance: 89.9
click at [246, 84] on li "無名字/ 0101/null" at bounding box center [249, 83] width 76 height 10
type input "無名字/ 0101/null"
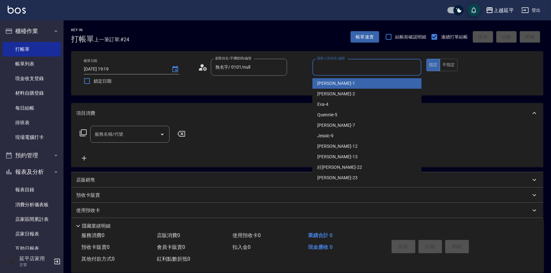
click at [333, 67] on input "服務人員姓名/編號" at bounding box center [367, 67] width 104 height 11
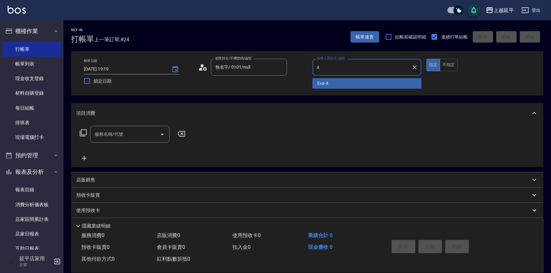
click at [332, 83] on div "Eva -4" at bounding box center [366, 83] width 109 height 10
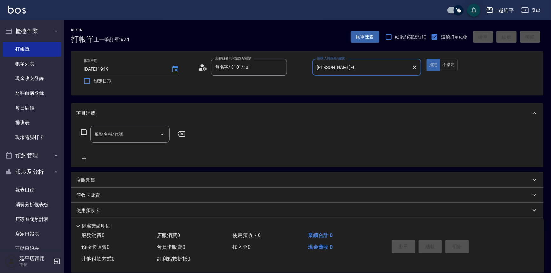
click at [135, 127] on div "服務名稱/代號" at bounding box center [129, 134] width 79 height 17
type input "Eva-4"
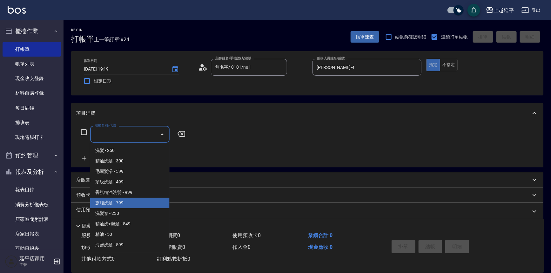
click at [133, 203] on span "旗艦洗髮 - 799" at bounding box center [129, 203] width 79 height 10
type input "旗艦洗髮(106)"
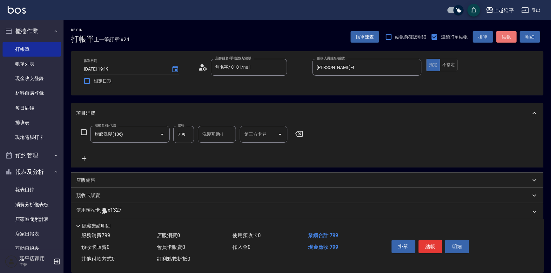
click at [510, 39] on button "結帳" at bounding box center [506, 37] width 20 height 12
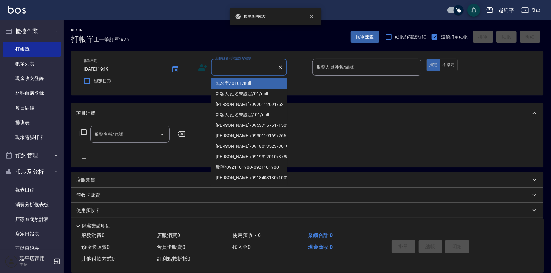
click at [235, 67] on input "顧客姓名/手機號碼/編號" at bounding box center [244, 67] width 61 height 11
click at [244, 81] on li "無名字/ 0101/null" at bounding box center [249, 83] width 76 height 10
type input "無名字/ 0101/null"
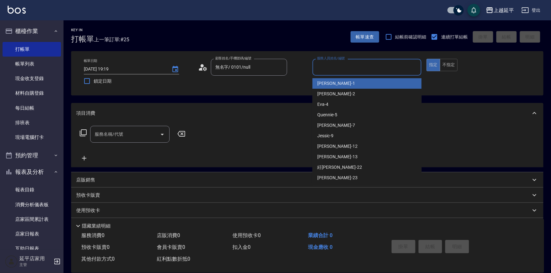
click at [340, 66] on input "服務人員姓名/編號" at bounding box center [367, 67] width 104 height 11
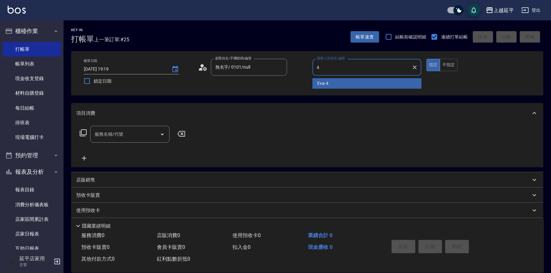
click at [339, 82] on div "Eva -4" at bounding box center [366, 83] width 109 height 10
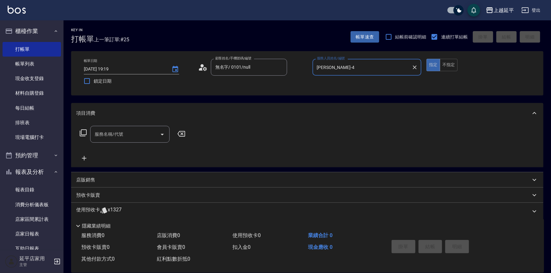
type input "Eva-4"
click at [143, 135] on input "服務名稱/代號" at bounding box center [125, 134] width 64 height 11
click at [132, 149] on span "精油洗髮 - 300" at bounding box center [129, 150] width 79 height 10
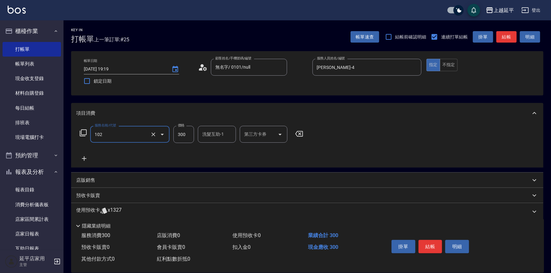
type input "精油洗髮(102)"
click at [84, 160] on icon at bounding box center [84, 158] width 4 height 4
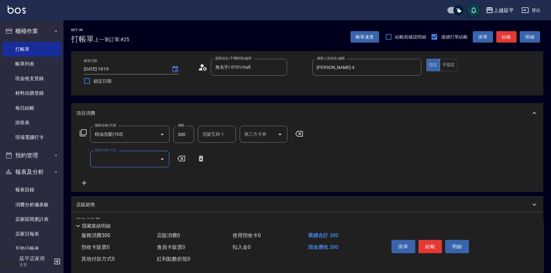
click at [117, 155] on input "服務名稱/代號" at bounding box center [125, 158] width 64 height 11
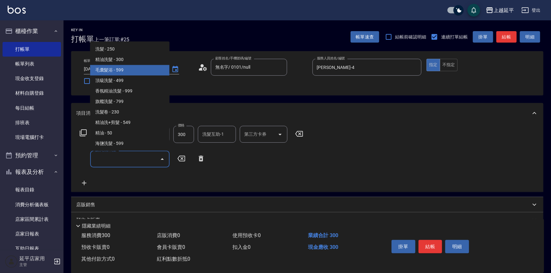
click at [136, 70] on span "毛囊髮浴 - 599" at bounding box center [129, 70] width 79 height 10
type input "毛囊髮浴(103)"
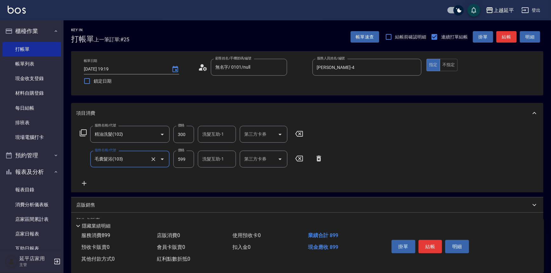
click at [84, 186] on icon at bounding box center [84, 183] width 16 height 8
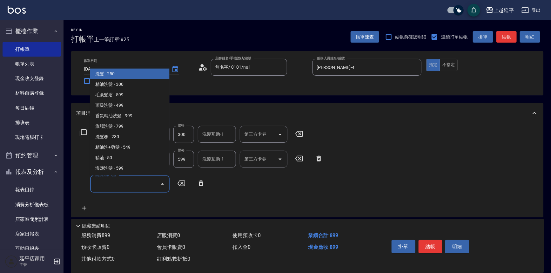
click at [116, 181] on input "服務名稱/代號" at bounding box center [125, 183] width 64 height 11
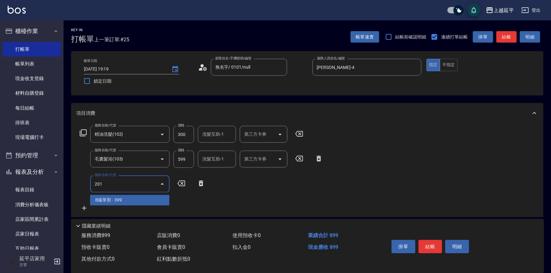
click at [125, 200] on span "B級單剪 - 399" at bounding box center [129, 200] width 79 height 10
click at [189, 183] on input "399" at bounding box center [183, 183] width 21 height 17
type input "B級單剪(201)"
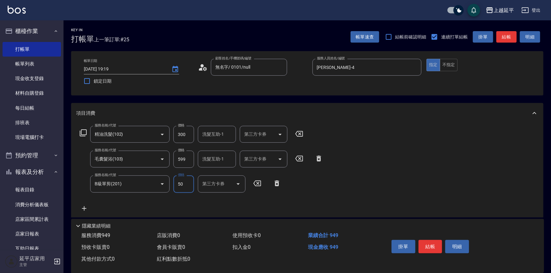
type input "50"
click at [263, 201] on div "服務名稱/代號 精油洗髮(102) 服務名稱/代號 價格 300 價格 洗髮互助-1 洗髮互助-1 第三方卡券 第三方卡券 服務名稱/代號 毛囊髮浴(103)…" at bounding box center [201, 169] width 251 height 86
click at [446, 62] on button "不指定" at bounding box center [449, 65] width 18 height 12
click at [506, 37] on button "結帳" at bounding box center [506, 37] width 20 height 12
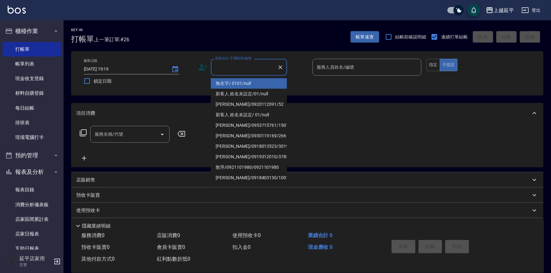
click at [249, 69] on input "顧客姓名/手機號碼/編號" at bounding box center [244, 67] width 61 height 11
drag, startPoint x: 255, startPoint y: 84, endPoint x: 332, endPoint y: 68, distance: 79.1
click at [255, 84] on li "無名字/ 0101/null" at bounding box center [249, 83] width 76 height 10
type input "無名字/ 0101/null"
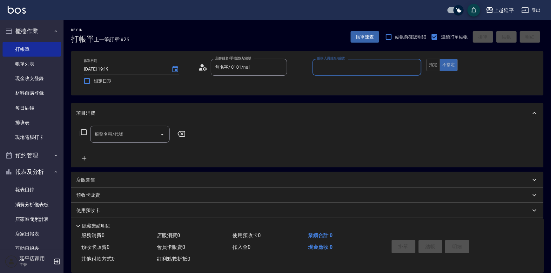
click at [334, 67] on input "服務人員姓名/編號" at bounding box center [367, 67] width 104 height 11
click at [334, 82] on div "Eva -4" at bounding box center [366, 83] width 109 height 10
type input "Eva-4"
click at [148, 132] on input "服務名稱/代號" at bounding box center [125, 134] width 64 height 11
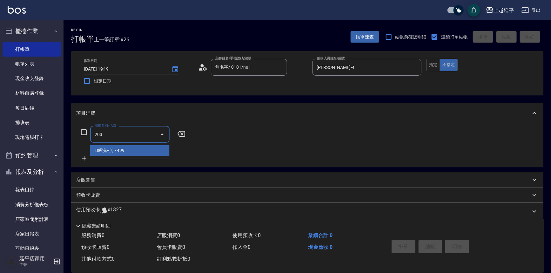
click at [132, 150] on span "B級洗+剪 - 499" at bounding box center [129, 150] width 79 height 10
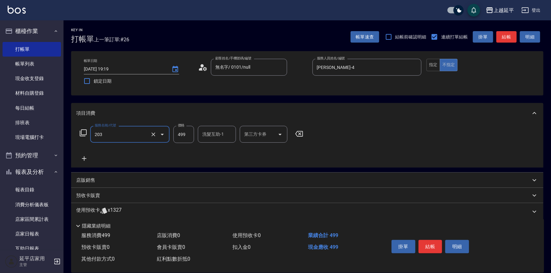
type input "B級洗+剪(203)"
click at [86, 159] on icon at bounding box center [84, 159] width 16 height 8
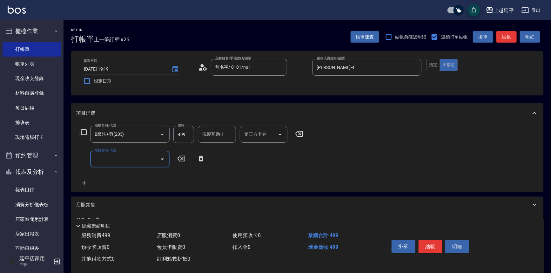
click at [118, 160] on input "服務名稱/代號" at bounding box center [125, 158] width 64 height 11
type input "123"
click at [136, 176] on span "精油洗髮卷 - 280" at bounding box center [129, 175] width 79 height 10
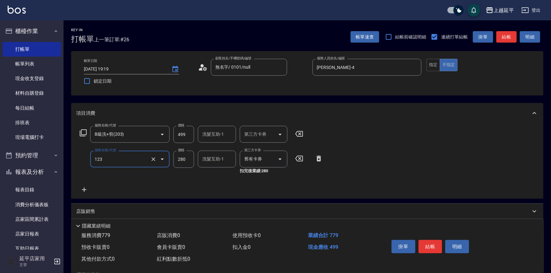
click at [154, 158] on icon "Clear" at bounding box center [153, 159] width 4 height 4
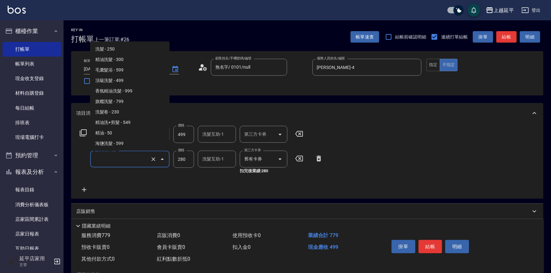
click at [138, 158] on input "服務名稱/代號" at bounding box center [121, 158] width 56 height 11
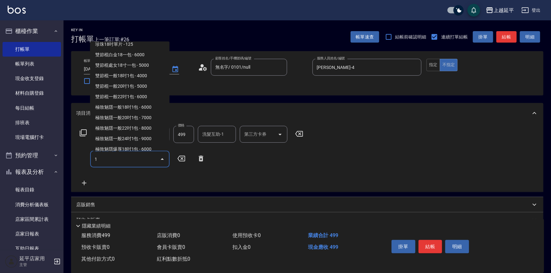
scroll to position [3, 0]
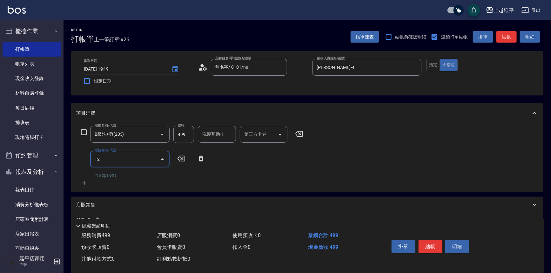
type input "123"
click at [146, 175] on span "精油洗髮卷 - 280" at bounding box center [129, 175] width 79 height 10
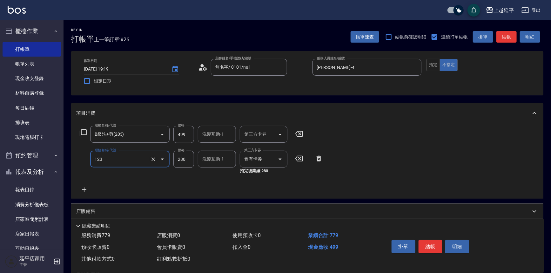
click at [152, 159] on icon "Clear" at bounding box center [153, 159] width 6 height 6
click at [133, 160] on input "服務名稱/代號" at bounding box center [121, 158] width 56 height 11
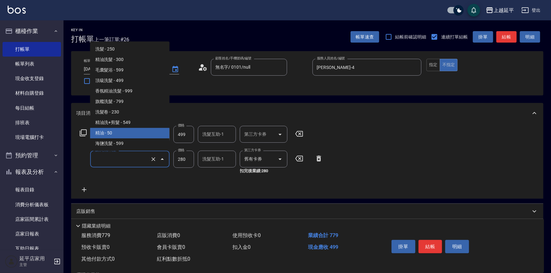
scroll to position [0, 0]
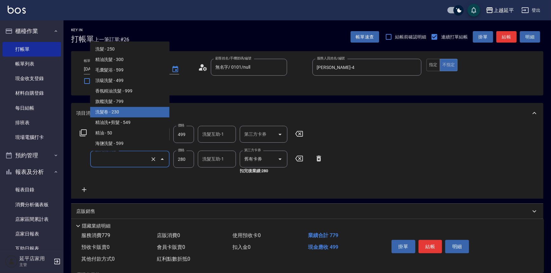
click at [133, 108] on span "洗髮卷 - 230" at bounding box center [129, 112] width 79 height 10
type input "洗髮卷(107)"
type input "230"
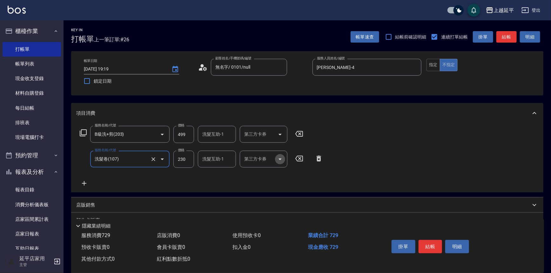
click at [279, 159] on icon "Open" at bounding box center [280, 159] width 8 height 8
type input "洗髮卷(107)"
click at [271, 172] on span "舊有卡券" at bounding box center [264, 175] width 48 height 10
type input "舊有卡券"
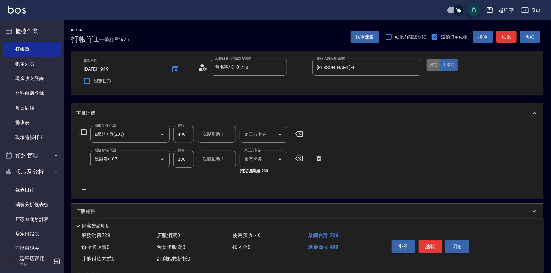
click at [436, 66] on button "指定" at bounding box center [433, 65] width 14 height 12
click at [513, 36] on button "結帳" at bounding box center [506, 37] width 20 height 12
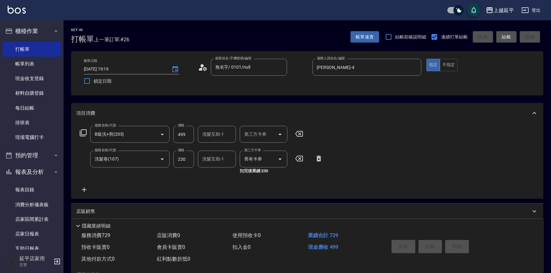
type input "2025/08/10 19:20"
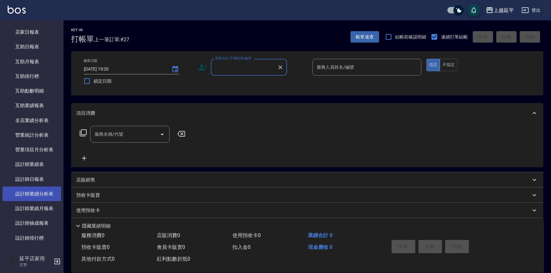
scroll to position [202, 0]
click at [46, 176] on link "設計師日報表" at bounding box center [32, 178] width 58 height 15
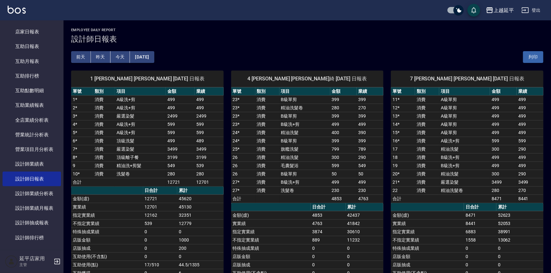
click at [193, 180] on td "12721" at bounding box center [180, 182] width 29 height 8
drag, startPoint x: 311, startPoint y: 191, endPoint x: 285, endPoint y: 199, distance: 27.2
click at [285, 199] on td "a dense table" at bounding box center [304, 198] width 51 height 8
click at [152, 53] on button "[DATE]" at bounding box center [142, 57] width 24 height 12
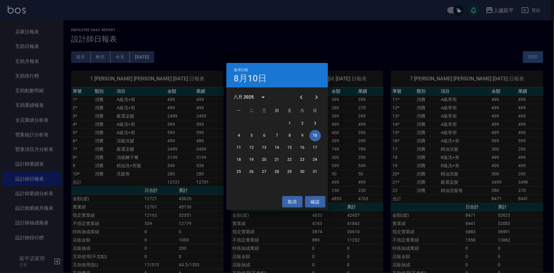
click at [305, 97] on icon "Previous month" at bounding box center [302, 97] width 8 height 8
click at [278, 136] on button "10" at bounding box center [277, 135] width 11 height 11
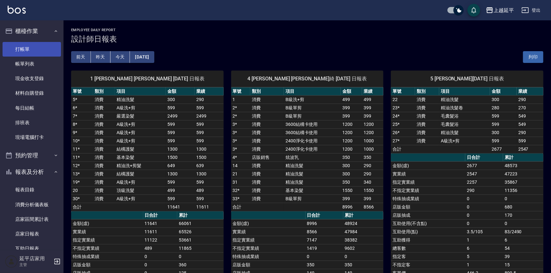
click at [23, 51] on link "打帳單" at bounding box center [32, 49] width 58 height 15
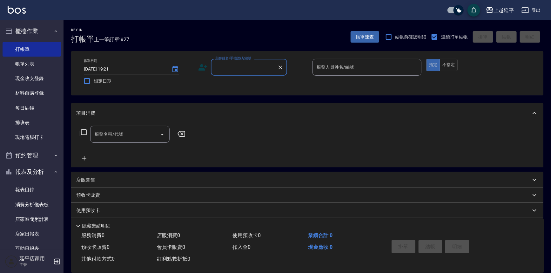
click at [188, 107] on div "Key In 打帳單 上一筆訂單:#27 帳單速查 結帳前確認明細 連續打單結帳 掛單 結帳 明細 帳單日期 2025/08/10 19:21 鎖定日期 顧客…" at bounding box center [307, 164] width 487 height 288
drag, startPoint x: 194, startPoint y: 136, endPoint x: 169, endPoint y: 198, distance: 67.6
click at [187, 183] on div "項目消費 服務名稱/代號 服務名稱/代號 店販銷售 服務人員姓名/編號 服務人員姓名/編號 商品代號/名稱 商品代號/名稱 預收卡販賣 卡券名稱/代號 卡券名…" at bounding box center [307, 175] width 472 height 145
click at [238, 67] on input "顧客姓名/手機號碼/編號" at bounding box center [244, 67] width 61 height 11
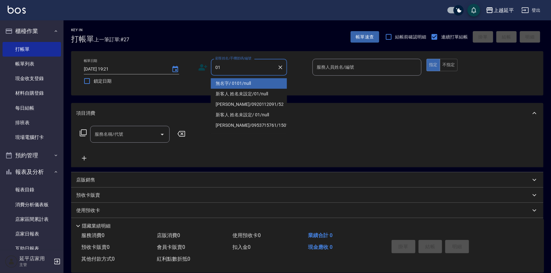
click at [247, 79] on li "無名字/ 0101/null" at bounding box center [249, 83] width 76 height 10
type input "無名字/ 0101/null"
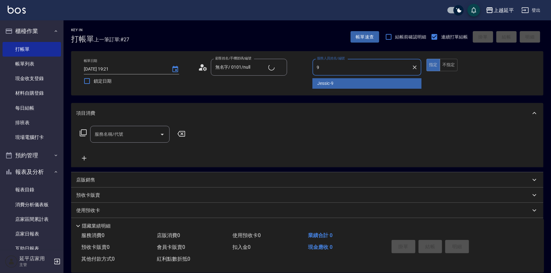
click at [330, 83] on span "Jessic -9" at bounding box center [326, 83] width 16 height 7
type input "Jessic-9"
click at [132, 138] on input "服務名稱/代號" at bounding box center [125, 134] width 64 height 11
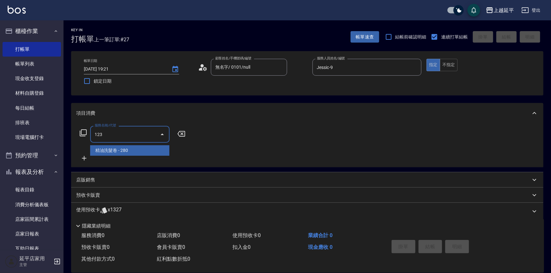
click at [136, 151] on span "精油洗髮卷 - 280" at bounding box center [129, 150] width 79 height 10
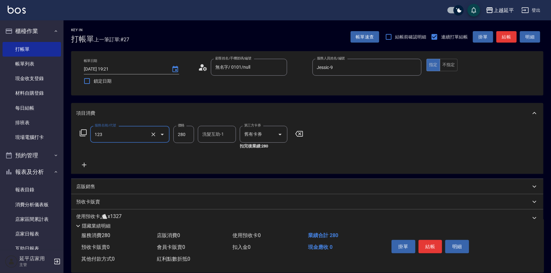
click at [220, 137] on div "洗髮互助-1 洗髮互助-1" at bounding box center [217, 134] width 38 height 17
type input "精油洗髮卷(123)"
click at [221, 155] on div "方彩姿 -34" at bounding box center [217, 150] width 38 height 10
type input "方彩姿-34"
click at [429, 240] on button "結帳" at bounding box center [431, 246] width 24 height 13
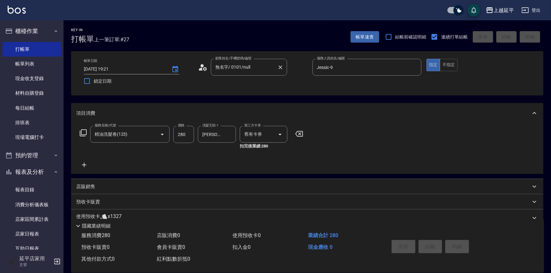
type input "2025/08/10 19:28"
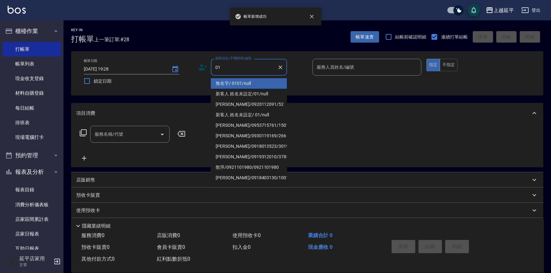
drag, startPoint x: 241, startPoint y: 81, endPoint x: 310, endPoint y: 79, distance: 68.9
click at [241, 81] on li "無名字/ 0101/null" at bounding box center [249, 83] width 76 height 10
type input "無名字/ 0101/null"
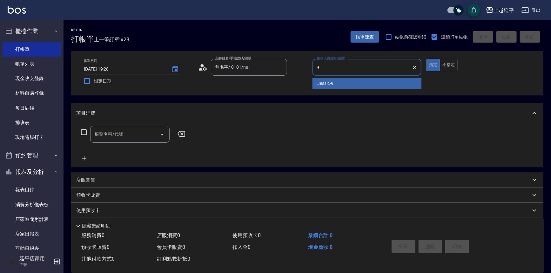
click at [330, 78] on div "Jessic -9" at bounding box center [366, 83] width 109 height 10
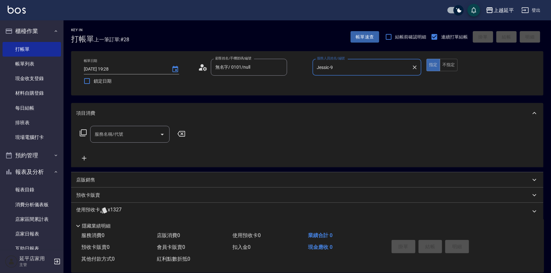
click at [123, 140] on div "服務名稱/代號" at bounding box center [129, 134] width 79 height 17
type input "Jessic-9"
click at [135, 151] on span "B級單剪 - 399" at bounding box center [129, 150] width 79 height 10
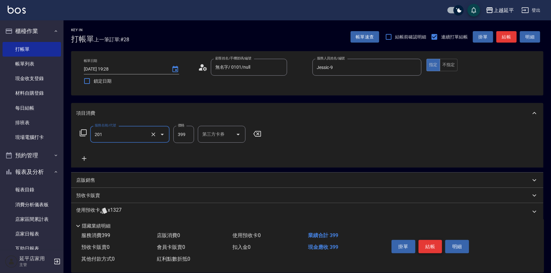
type input "B級單剪(201)"
click at [421, 246] on button "結帳" at bounding box center [431, 246] width 24 height 13
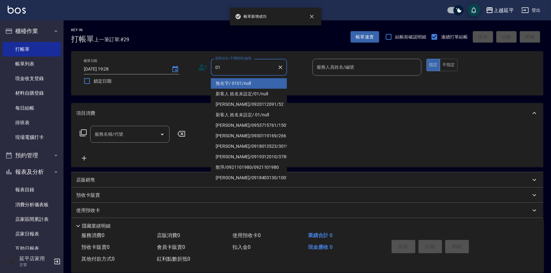
click at [234, 81] on li "無名字/ 0101/null" at bounding box center [249, 83] width 76 height 10
type input "無名字/ 0101/null"
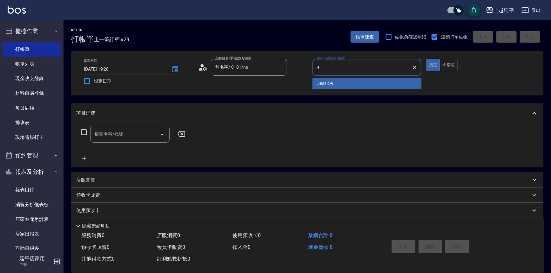
click at [319, 81] on span "Jessic -9" at bounding box center [326, 83] width 16 height 7
type input "Jessic-9"
click at [120, 134] on div "服務名稱/代號 服務名稱/代號" at bounding box center [129, 134] width 79 height 17
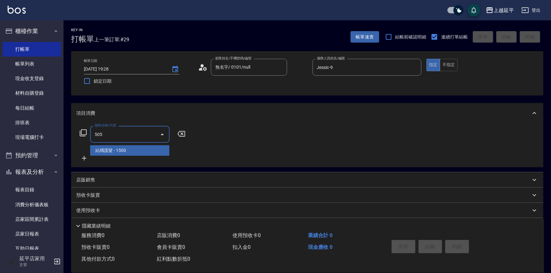
click at [140, 152] on span "結構護髮 - 1500" at bounding box center [129, 150] width 79 height 10
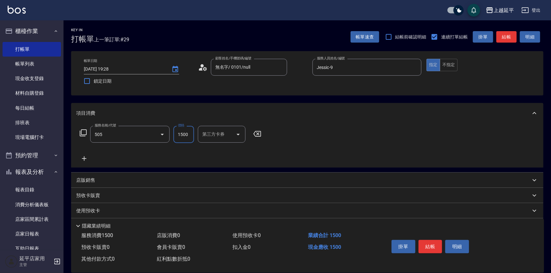
type input "結構護髮(505)"
click at [190, 136] on input "1500" at bounding box center [183, 134] width 21 height 17
type input "1300"
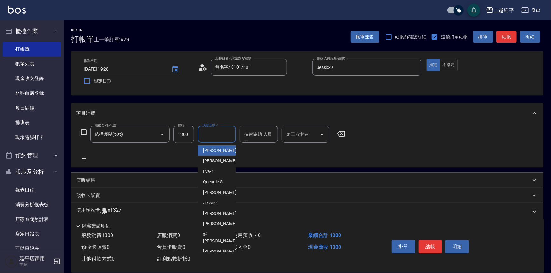
click at [210, 135] on input "洗髮互助-1" at bounding box center [217, 134] width 32 height 11
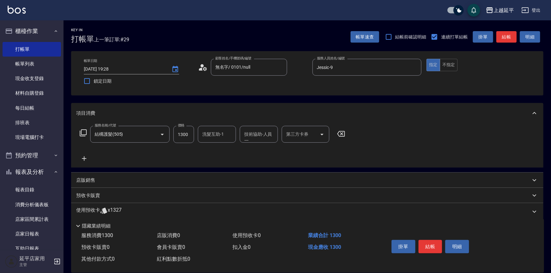
click at [303, 164] on div "服務名稱/代號 結構護髮(505) 服務名稱/代號 價格 1300 價格 洗髮互助-1 洗髮互助-1 技術協助-人員一 技術協助-人員一 第三方卡券 第三方卡券" at bounding box center [307, 145] width 472 height 44
click at [431, 248] on button "結帳" at bounding box center [431, 246] width 24 height 13
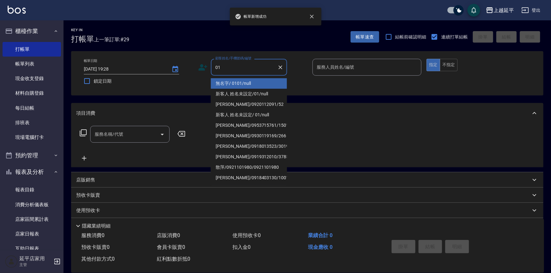
click at [232, 82] on li "無名字/ 0101/null" at bounding box center [249, 83] width 76 height 10
type input "無名字/ 0101/null"
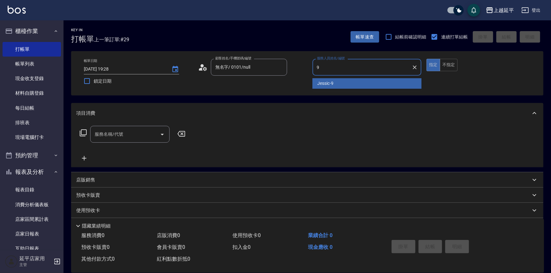
click at [335, 87] on div "Jessic -9" at bounding box center [366, 83] width 109 height 10
type input "Jessic-9"
click at [133, 136] on input "服務名稱/代號" at bounding box center [125, 134] width 64 height 11
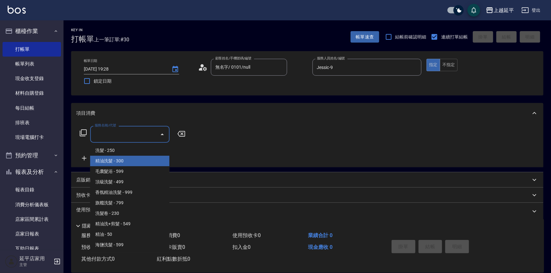
click at [137, 163] on span "精油洗髮 - 300" at bounding box center [129, 161] width 79 height 10
type input "精油洗髮(102)"
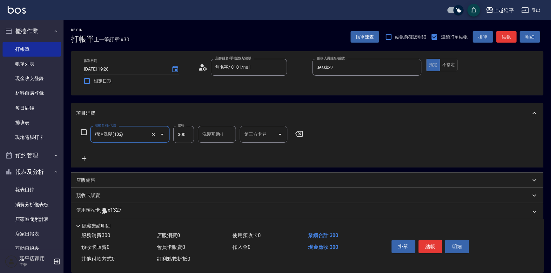
click at [204, 136] on input "洗髮互助-1" at bounding box center [217, 134] width 32 height 11
click at [217, 151] on span "許沁瑜 -7" at bounding box center [221, 150] width 37 height 7
type input "許沁瑜-7"
click at [424, 245] on button "結帳" at bounding box center [431, 246] width 24 height 13
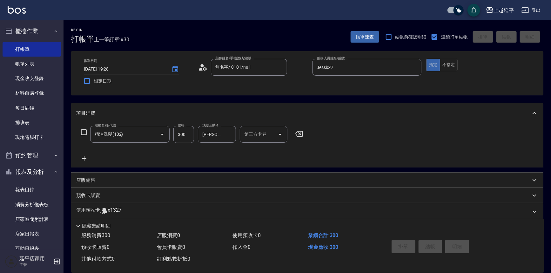
type input "2025/08/10 19:29"
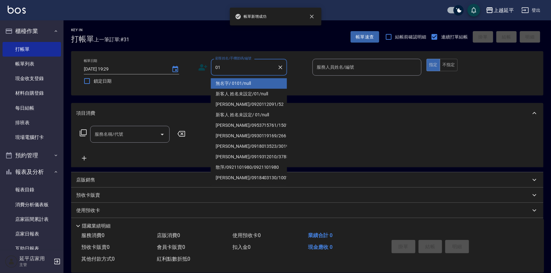
click at [237, 83] on li "無名字/ 0101/null" at bounding box center [249, 83] width 76 height 10
type input "無名字/ 0101/null"
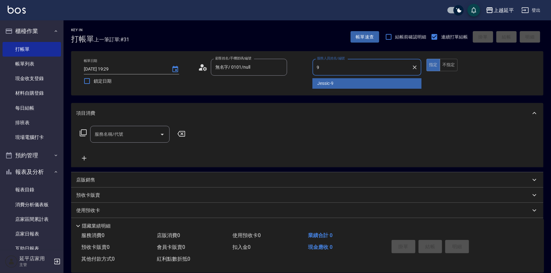
click at [315, 83] on div "Jessic -9" at bounding box center [366, 83] width 109 height 10
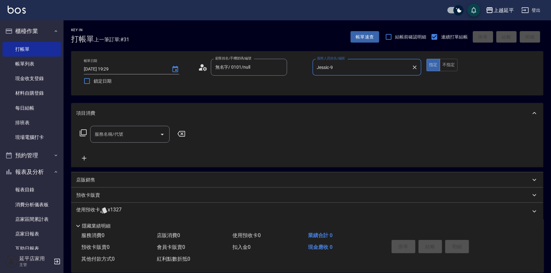
click at [136, 140] on div "服務名稱/代號" at bounding box center [129, 134] width 79 height 17
type input "Jessic-9"
click at [150, 148] on span "精油洗髮卷 - 280" at bounding box center [129, 150] width 79 height 10
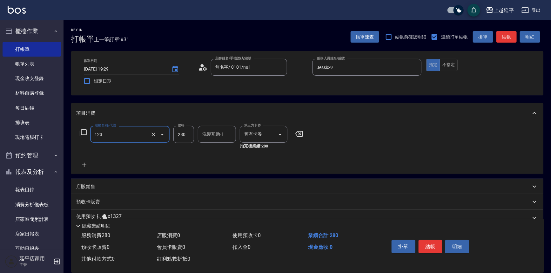
type input "精油洗髮卷(123)"
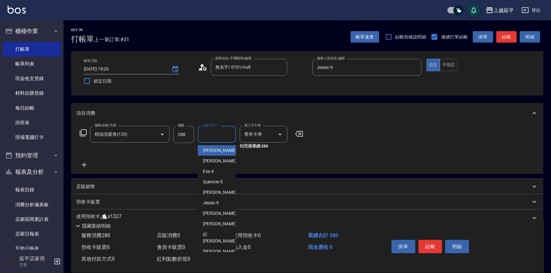
click at [204, 135] on input "洗髮互助-1" at bounding box center [217, 134] width 32 height 11
type input "5"
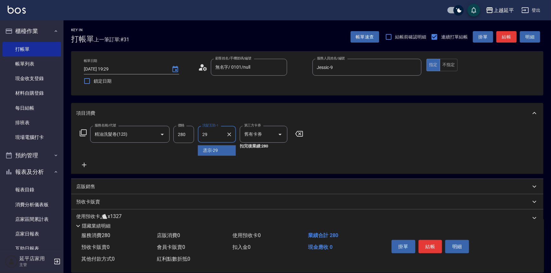
click at [214, 154] on div "丞宗 -29" at bounding box center [217, 150] width 38 height 10
type input "丞宗-29"
click at [432, 244] on button "結帳" at bounding box center [431, 246] width 24 height 13
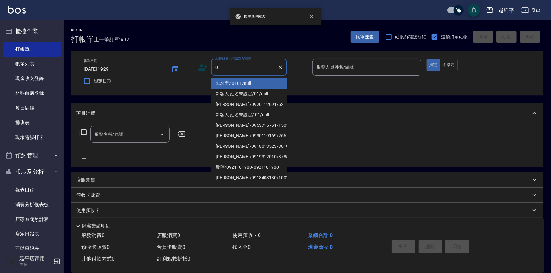
click at [235, 79] on li "無名字/ 0101/null" at bounding box center [249, 83] width 76 height 10
type input "無名字/ 0101/null"
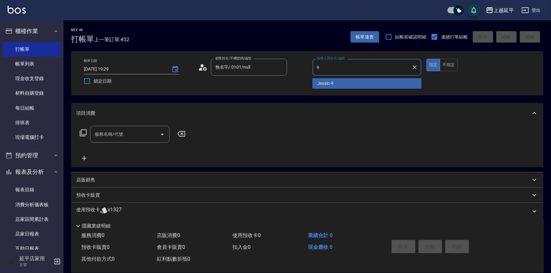
click at [342, 84] on div "Jessic -9" at bounding box center [366, 83] width 109 height 10
type input "Jessic-9"
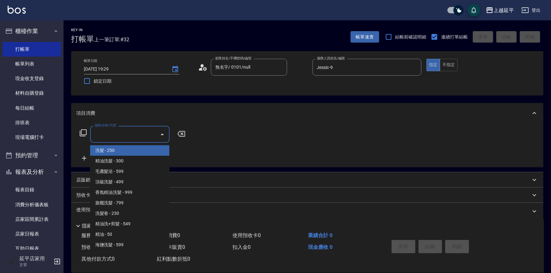
click at [135, 137] on input "服務名稱/代號" at bounding box center [125, 134] width 64 height 11
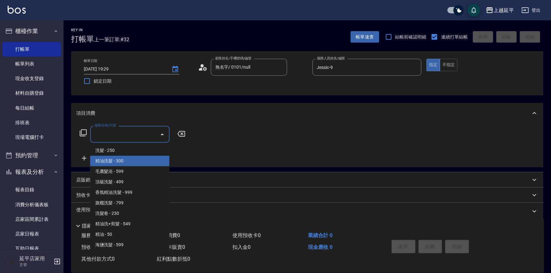
click at [134, 159] on span "精油洗髮 - 300" at bounding box center [129, 161] width 79 height 10
type input "精油洗髮(102)"
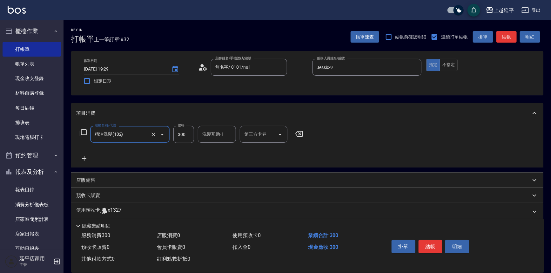
click at [183, 134] on input "300" at bounding box center [183, 134] width 21 height 17
type input "350"
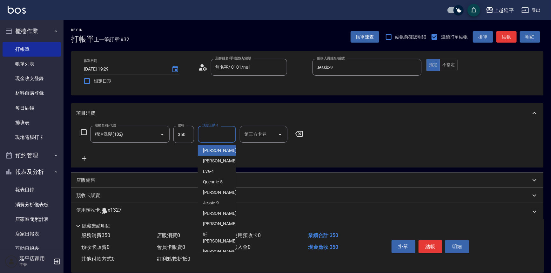
click at [211, 135] on div "洗髮互助-1 洗髮互助-1" at bounding box center [217, 134] width 38 height 17
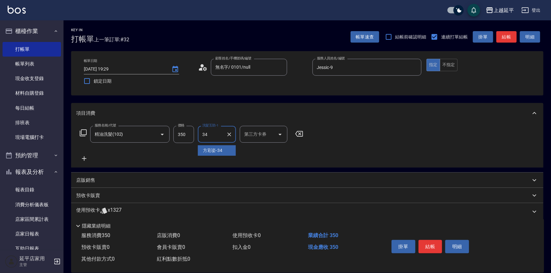
click at [217, 148] on span "方彩姿 -34" at bounding box center [213, 150] width 20 height 7
type input "方彩姿-34"
click at [427, 243] on button "結帳" at bounding box center [431, 246] width 24 height 13
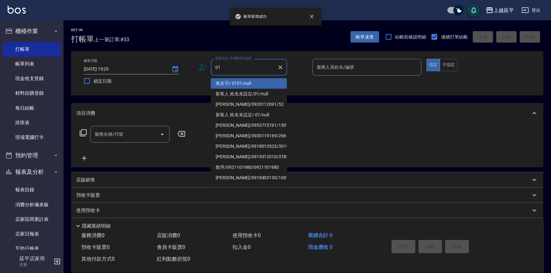
click at [237, 86] on li "無名字/ 0101/null" at bounding box center [249, 83] width 76 height 10
type input "無名字/ 0101/null"
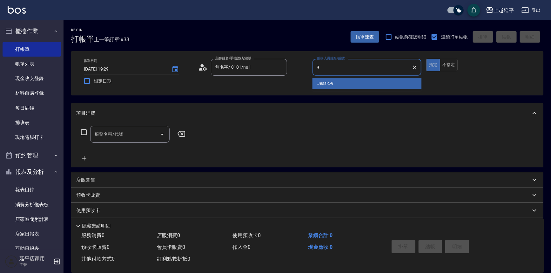
click at [325, 84] on span "Jessic -9" at bounding box center [326, 83] width 16 height 7
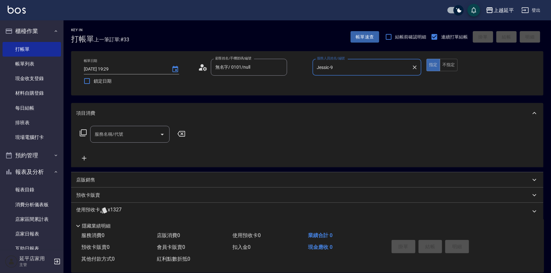
type input "Jessic-9"
click at [122, 133] on div "服務名稱/代號 服務名稱/代號" at bounding box center [129, 134] width 79 height 17
click at [144, 148] on span "A級洗+剪 - 599" at bounding box center [129, 150] width 79 height 10
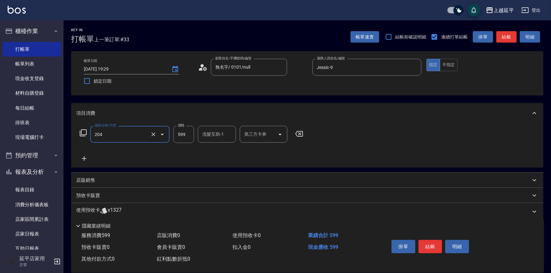
type input "A級洗+剪(204)"
click at [213, 133] on div "洗髮互助-1 洗髮互助-1" at bounding box center [217, 134] width 38 height 17
click at [218, 147] on span "方彩姿 -34" at bounding box center [213, 150] width 20 height 7
type input "方彩姿-34"
click at [431, 244] on button "結帳" at bounding box center [431, 246] width 24 height 13
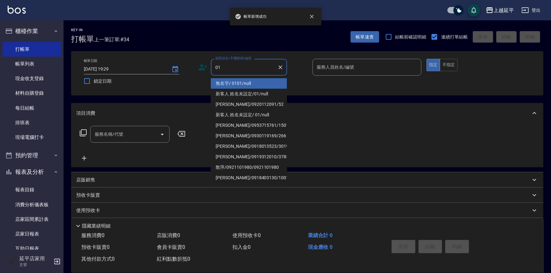
click at [226, 82] on li "無名字/ 0101/null" at bounding box center [249, 83] width 76 height 10
type input "無名字/ 0101/null"
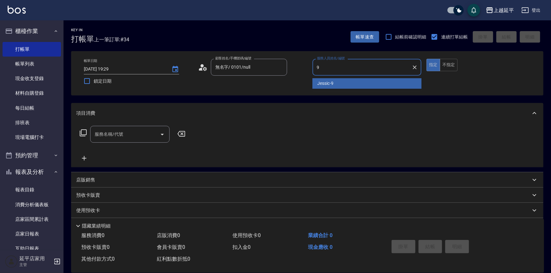
click at [322, 81] on span "Jessic -9" at bounding box center [326, 83] width 16 height 7
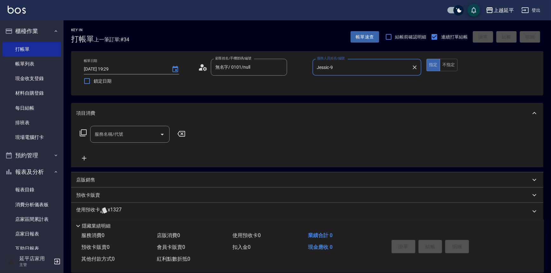
type input "Jessic-9"
click at [450, 68] on button "不指定" at bounding box center [449, 65] width 18 height 12
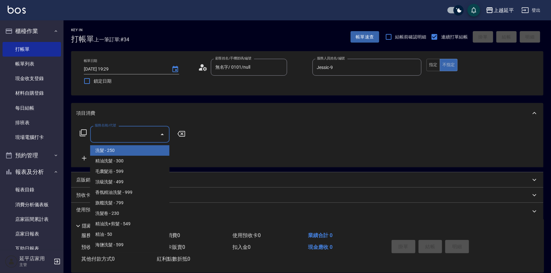
click at [132, 133] on input "服務名稱/代號" at bounding box center [125, 134] width 64 height 11
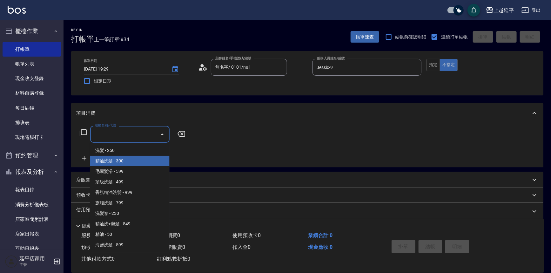
drag, startPoint x: 130, startPoint y: 160, endPoint x: 168, endPoint y: 150, distance: 40.1
click at [130, 160] on span "精油洗髮 - 300" at bounding box center [129, 161] width 79 height 10
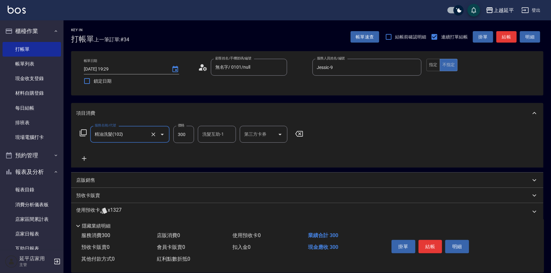
click at [206, 135] on div "洗髮互助-1 洗髮互助-1" at bounding box center [217, 134] width 38 height 17
click at [220, 152] on span "方彩姿 -34" at bounding box center [213, 150] width 20 height 7
click at [429, 241] on button "結帳" at bounding box center [431, 246] width 24 height 13
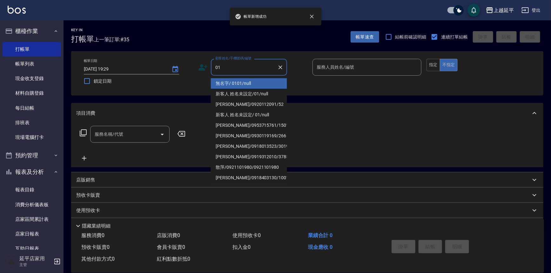
click at [235, 81] on li "無名字/ 0101/null" at bounding box center [249, 83] width 76 height 10
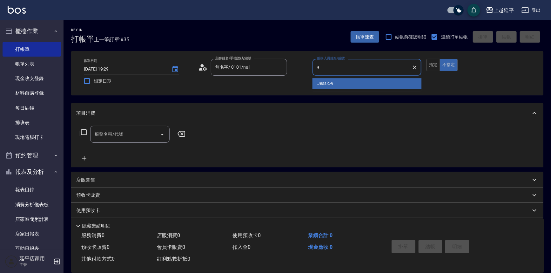
click at [321, 83] on span "Jessic -9" at bounding box center [326, 83] width 16 height 7
click at [141, 136] on input "服務名稱/代號" at bounding box center [125, 134] width 64 height 11
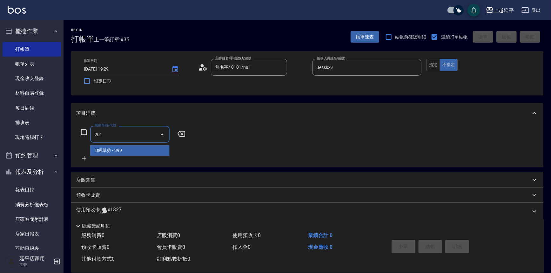
click at [146, 151] on span "B級單剪 - 399" at bounding box center [129, 150] width 79 height 10
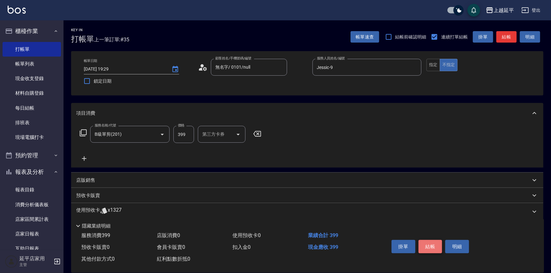
click at [430, 243] on button "結帳" at bounding box center [431, 246] width 24 height 13
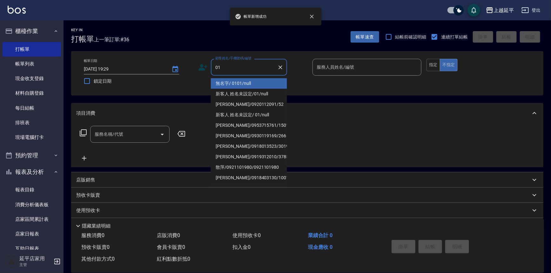
click at [233, 80] on li "無名字/ 0101/null" at bounding box center [249, 83] width 76 height 10
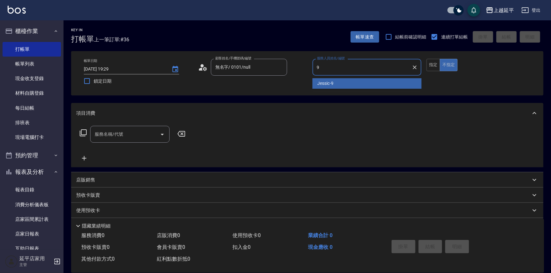
click at [323, 81] on span "Jessic -9" at bounding box center [326, 83] width 16 height 7
click at [133, 132] on input "服務名稱/代號" at bounding box center [125, 134] width 64 height 11
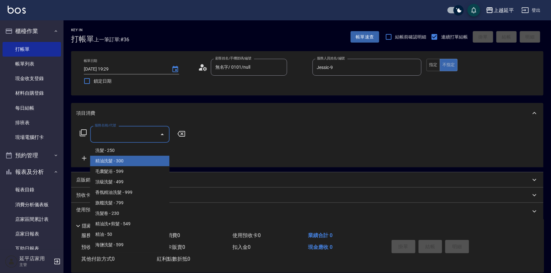
click at [131, 159] on span "精油洗髮 - 300" at bounding box center [129, 161] width 79 height 10
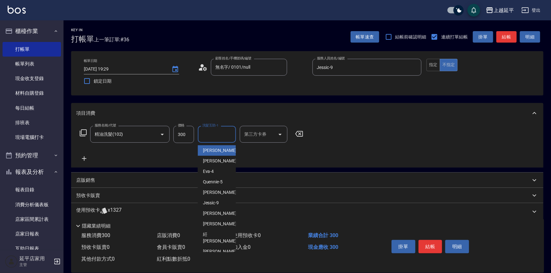
click at [214, 136] on div "洗髮互助-1 洗髮互助-1" at bounding box center [217, 134] width 38 height 17
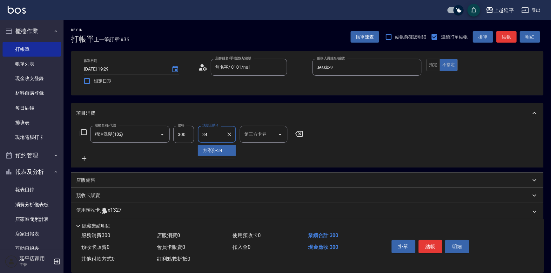
click at [215, 147] on span "方彩姿 -34" at bounding box center [213, 150] width 20 height 7
click at [425, 244] on button "結帳" at bounding box center [431, 246] width 24 height 13
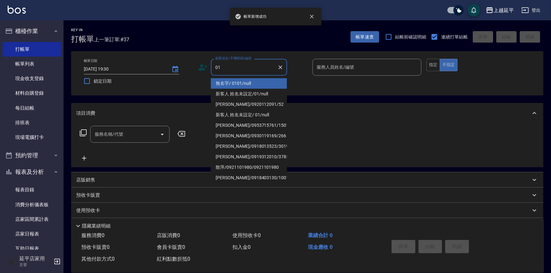
click at [235, 83] on li "無名字/ 0101/null" at bounding box center [249, 83] width 76 height 10
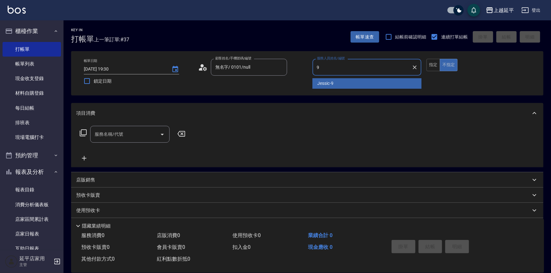
click at [321, 86] on span "Jessic -9" at bounding box center [326, 83] width 16 height 7
click at [128, 137] on input "服務名稱/代號" at bounding box center [125, 134] width 64 height 11
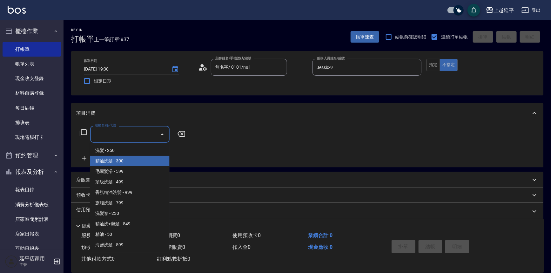
click at [124, 158] on span "精油洗髮 - 300" at bounding box center [129, 161] width 79 height 10
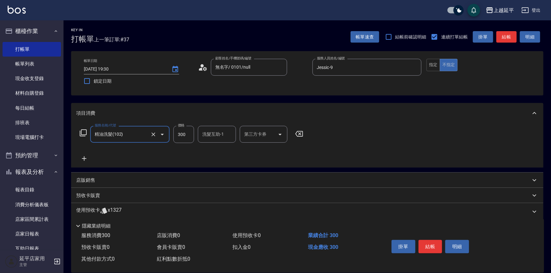
click at [211, 137] on input "洗髮互助-1" at bounding box center [217, 134] width 32 height 11
click at [224, 149] on div "方彩姿 -34" at bounding box center [217, 150] width 38 height 10
click at [425, 247] on button "結帳" at bounding box center [431, 246] width 24 height 13
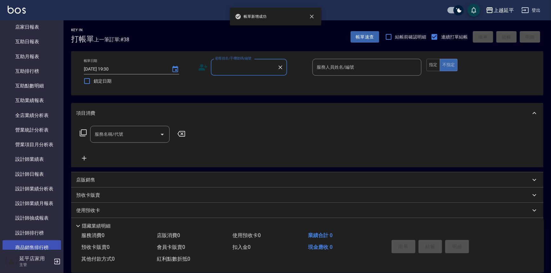
scroll to position [260, 0]
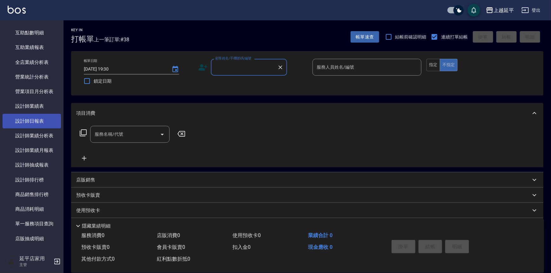
click at [35, 123] on link "設計師日報表" at bounding box center [32, 121] width 58 height 15
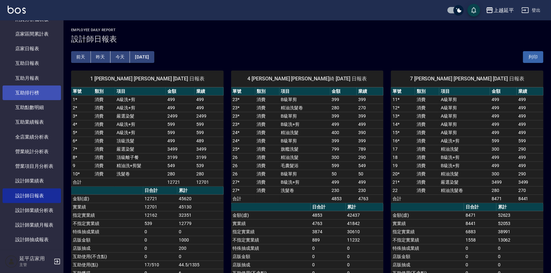
scroll to position [144, 0]
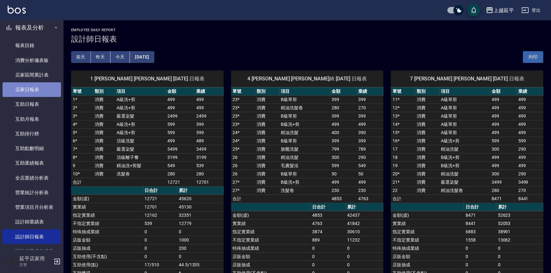
click at [36, 89] on link "店家日報表" at bounding box center [32, 89] width 58 height 15
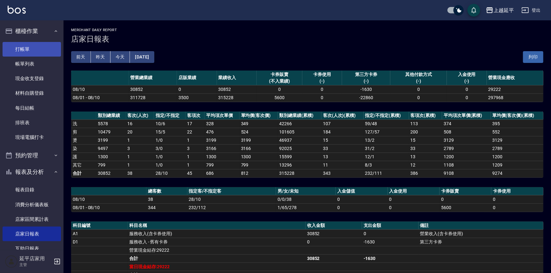
click at [25, 48] on link "打帳單" at bounding box center [32, 49] width 58 height 15
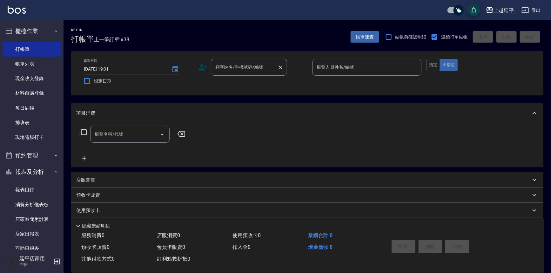
click at [245, 64] on label "顧客姓名/手機號碼/編號" at bounding box center [239, 67] width 48 height 6
click at [245, 64] on input "顧客姓名/手機號碼/編號" at bounding box center [244, 67] width 61 height 11
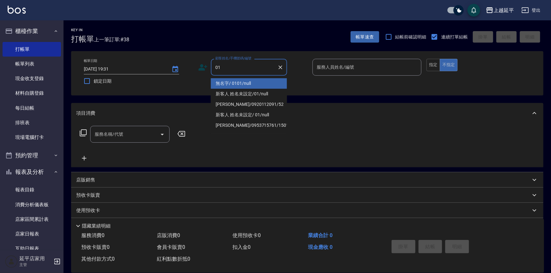
drag, startPoint x: 252, startPoint y: 83, endPoint x: 336, endPoint y: 57, distance: 87.7
click at [252, 83] on li "無名字/ 0101/null" at bounding box center [249, 83] width 76 height 10
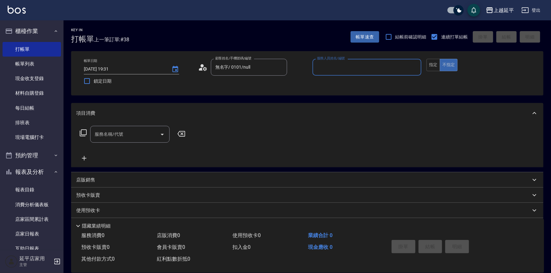
drag, startPoint x: 336, startPoint y: 57, endPoint x: 337, endPoint y: 65, distance: 8.4
click at [336, 57] on div "帳單日期 2025/08/10 19:31 鎖定日期 顧客姓名/手機號碼/編號 無名字/ 0101/null 顧客姓名/手機號碼/編號 服務人員姓名/編號 服…" at bounding box center [307, 73] width 472 height 44
click at [337, 66] on input "服務人員姓名/編號" at bounding box center [367, 67] width 104 height 11
click at [335, 85] on div "Eva -4" at bounding box center [366, 83] width 109 height 10
click at [115, 132] on div "服務名稱/代號 服務名稱/代號" at bounding box center [129, 134] width 79 height 17
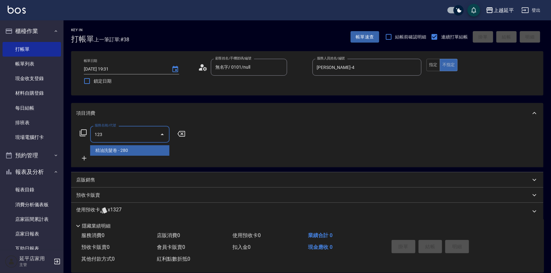
click at [132, 151] on span "精油洗髮卷 - 280" at bounding box center [129, 150] width 79 height 10
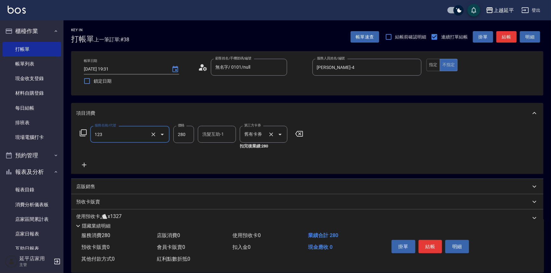
click at [281, 135] on icon "Open" at bounding box center [280, 135] width 8 height 8
click at [276, 149] on span "舊有卡券" at bounding box center [264, 150] width 48 height 10
click at [503, 33] on button "結帳" at bounding box center [506, 37] width 20 height 12
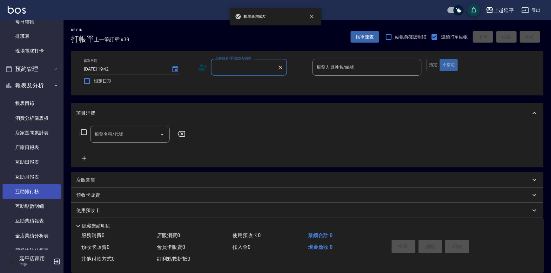
scroll to position [173, 0]
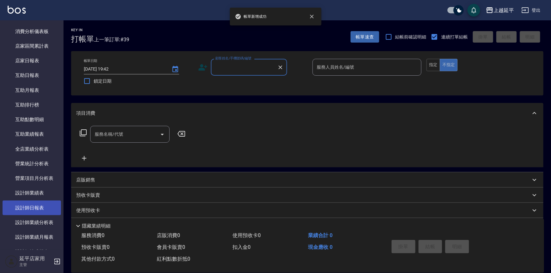
click at [41, 208] on link "設計師日報表" at bounding box center [32, 207] width 58 height 15
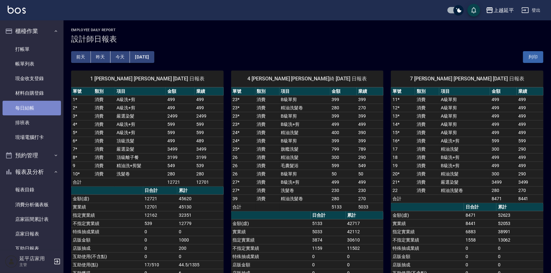
click at [32, 109] on link "每日結帳" at bounding box center [32, 108] width 58 height 15
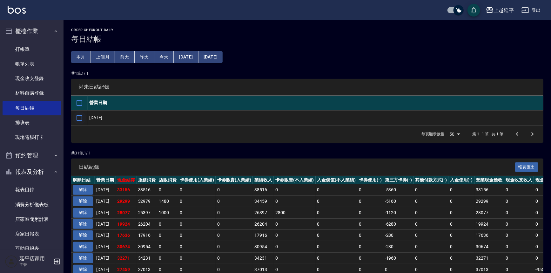
click at [81, 117] on input "checkbox" at bounding box center [79, 117] width 13 height 13
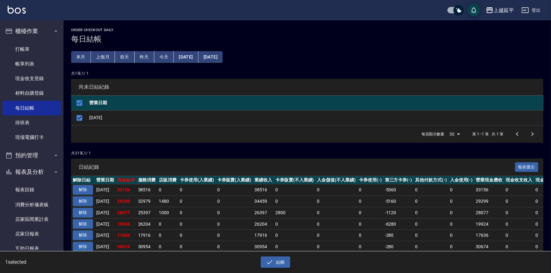
click at [279, 258] on button "結帳" at bounding box center [276, 262] width 30 height 12
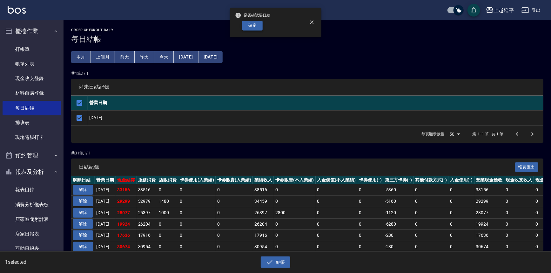
click at [242, 24] on button "確定" at bounding box center [252, 26] width 20 height 10
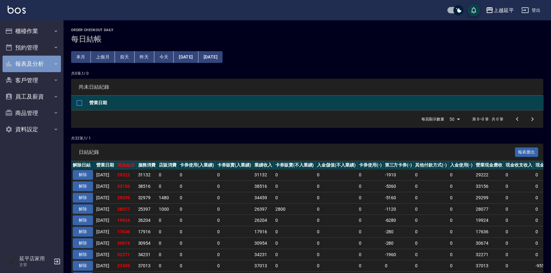
click at [42, 62] on button "報表及分析" at bounding box center [32, 64] width 58 height 17
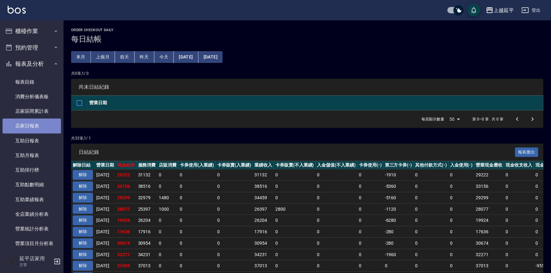
click at [39, 123] on link "店家日報表" at bounding box center [32, 125] width 58 height 15
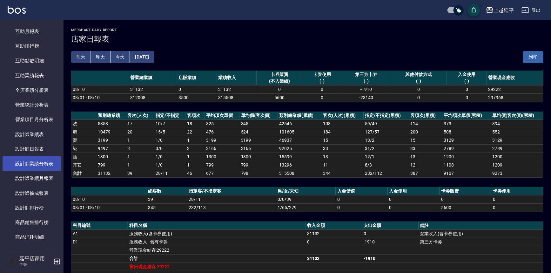
scroll to position [115, 0]
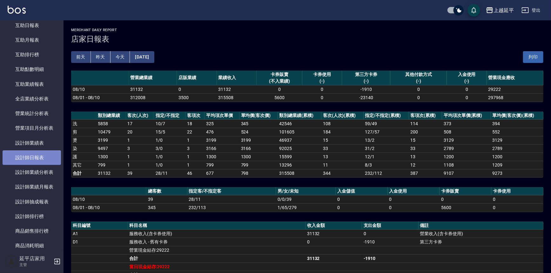
click at [40, 155] on link "設計師日報表" at bounding box center [32, 157] width 58 height 15
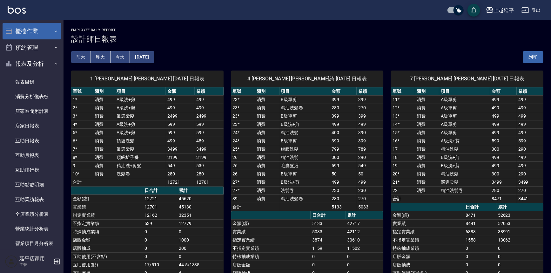
click at [36, 33] on button "櫃檯作業" at bounding box center [32, 31] width 58 height 17
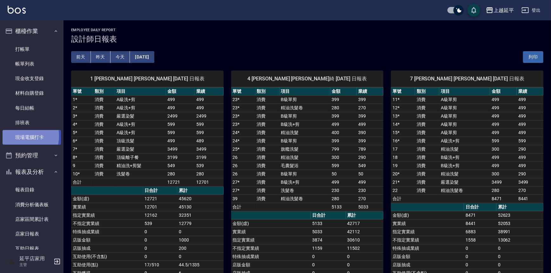
click at [19, 136] on link "現場電腦打卡" at bounding box center [32, 137] width 58 height 15
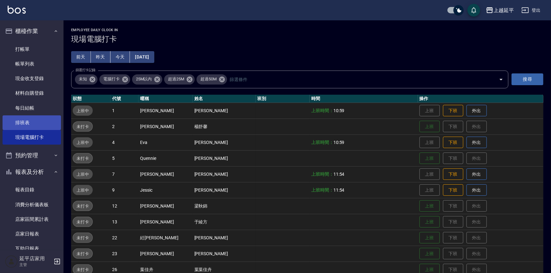
click at [3, 130] on link "現場電腦打卡" at bounding box center [32, 137] width 58 height 15
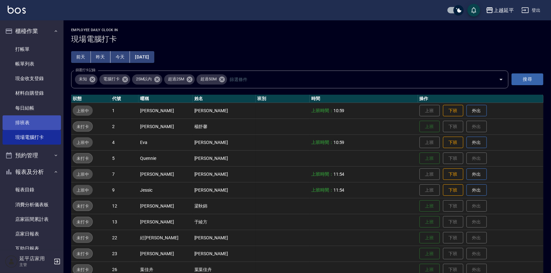
click at [3, 130] on link "現場電腦打卡" at bounding box center [32, 137] width 58 height 15
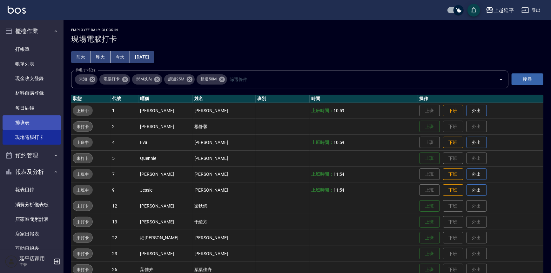
click at [3, 130] on link "現場電腦打卡" at bounding box center [32, 137] width 58 height 15
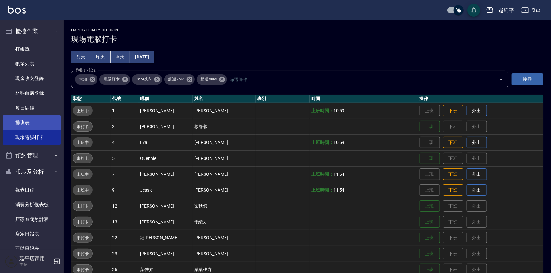
click at [3, 130] on link "現場電腦打卡" at bounding box center [32, 137] width 58 height 15
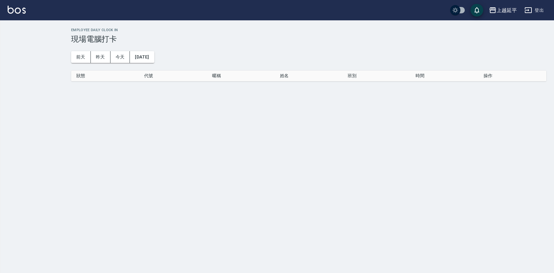
checkbox input "true"
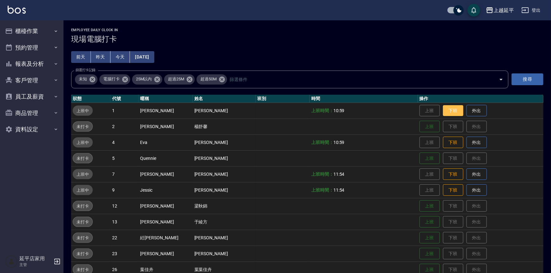
click at [443, 105] on button "下班" at bounding box center [453, 110] width 20 height 11
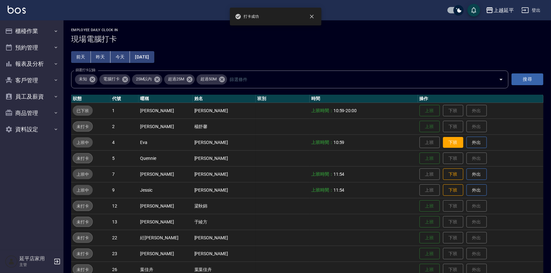
click at [445, 139] on button "下班" at bounding box center [453, 142] width 20 height 11
click at [448, 178] on button "下班" at bounding box center [453, 174] width 20 height 11
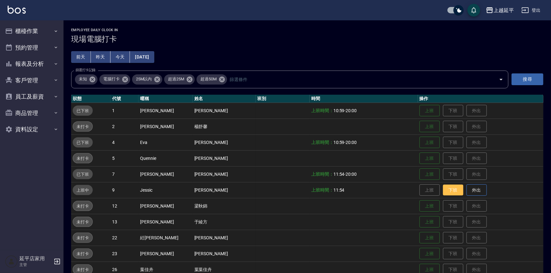
click at [447, 186] on button "下班" at bounding box center [453, 189] width 20 height 11
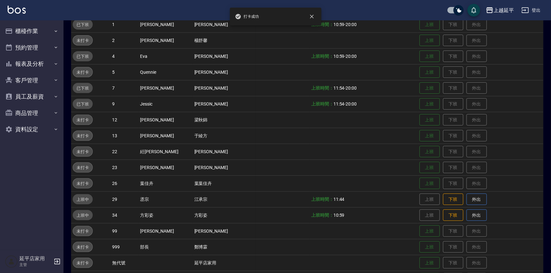
scroll to position [86, 0]
click at [447, 196] on button "下班" at bounding box center [453, 198] width 20 height 11
click at [445, 216] on button "下班" at bounding box center [453, 214] width 20 height 11
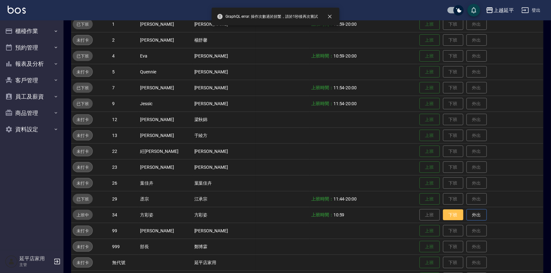
click at [448, 216] on button "下班" at bounding box center [453, 214] width 20 height 11
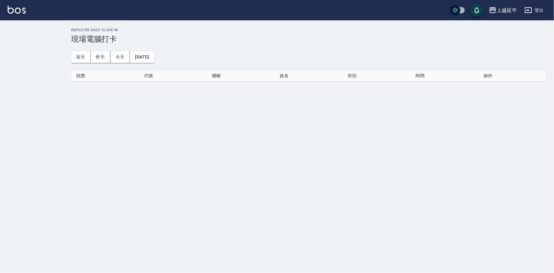
checkbox input "true"
